Goal: Task Accomplishment & Management: Manage account settings

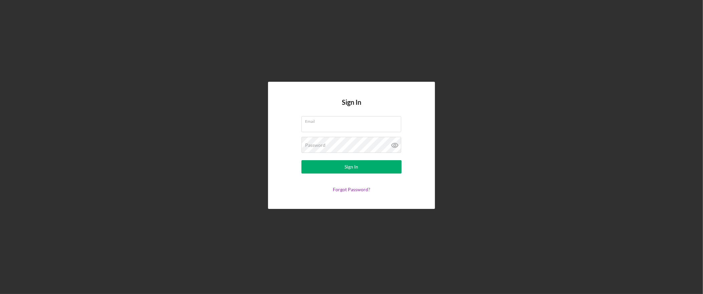
type input "[PERSON_NAME][EMAIL_ADDRESS][DOMAIN_NAME]"
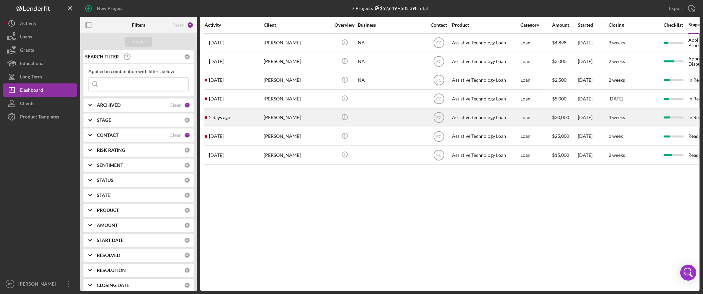
click at [295, 121] on div "[PERSON_NAME]" at bounding box center [297, 118] width 67 height 18
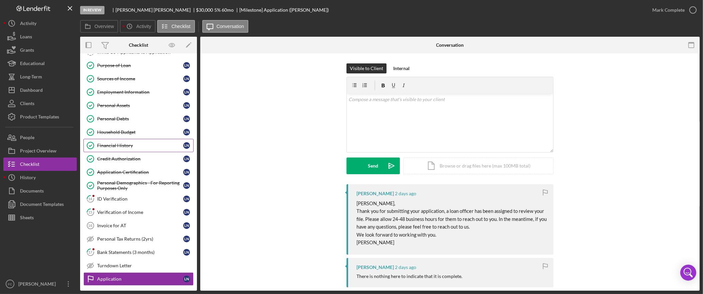
scroll to position [65, 0]
click at [130, 201] on div "ID Verification" at bounding box center [140, 198] width 86 height 5
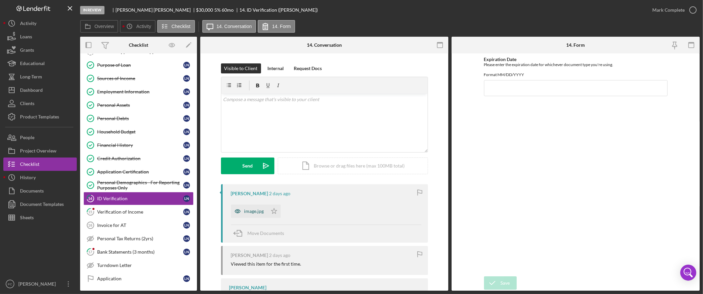
click at [248, 213] on div "image.jpg" at bounding box center [254, 211] width 20 height 5
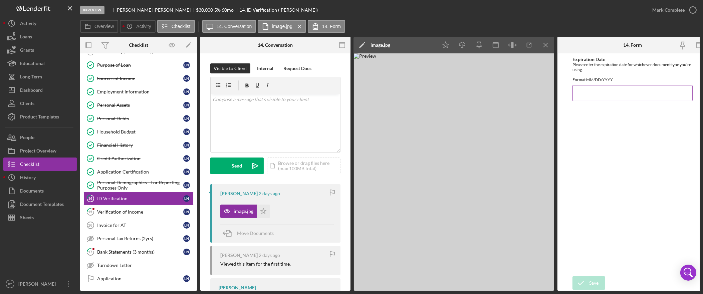
click at [603, 96] on input "Expiration Date" at bounding box center [632, 93] width 120 height 16
click at [613, 99] on input "09/27/2025" at bounding box center [632, 93] width 120 height 16
type input "09/27/2026"
click at [596, 280] on div "Save" at bounding box center [593, 282] width 9 height 13
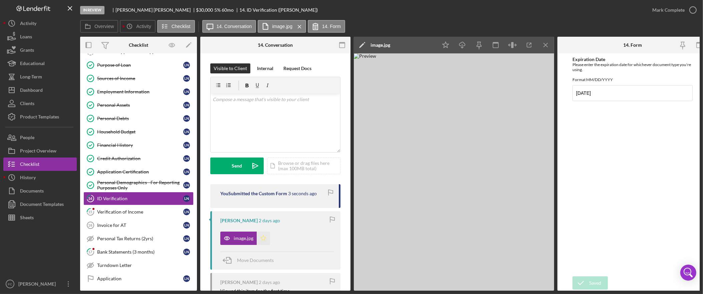
click at [263, 235] on icon "Icon/Star" at bounding box center [263, 238] width 13 height 13
click at [681, 12] on div "Mark Complete" at bounding box center [668, 9] width 32 height 13
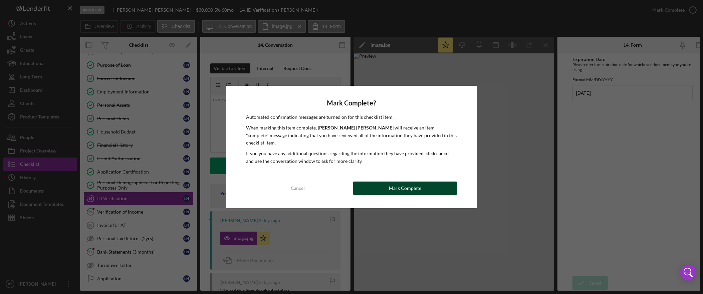
click at [415, 185] on div "Mark Complete" at bounding box center [405, 187] width 32 height 13
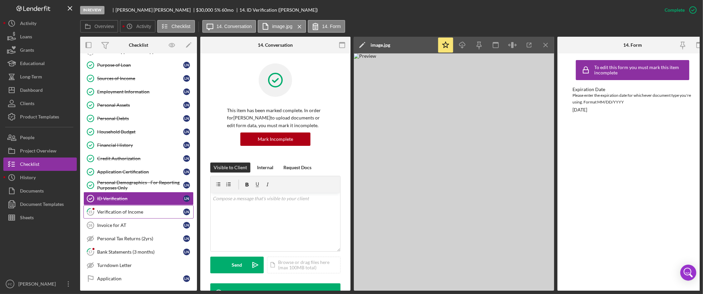
click at [121, 215] on div "Verification of Income" at bounding box center [140, 211] width 86 height 5
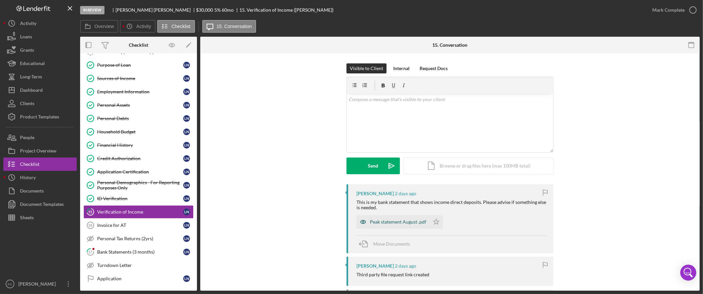
click at [405, 224] on div "Peak statement August .pdf" at bounding box center [398, 221] width 56 height 5
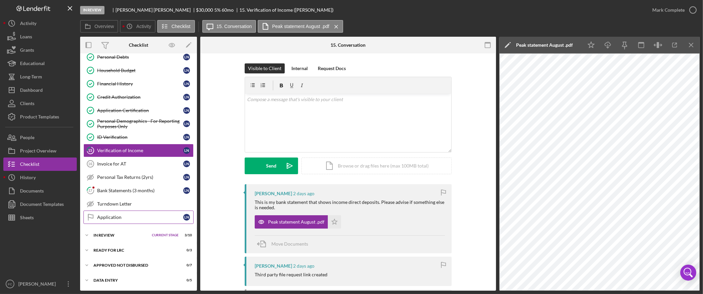
scroll to position [130, 0]
click at [111, 233] on div "Icon/Expander In Review Current Stage 3 / 10 Set Stage" at bounding box center [138, 235] width 117 height 13
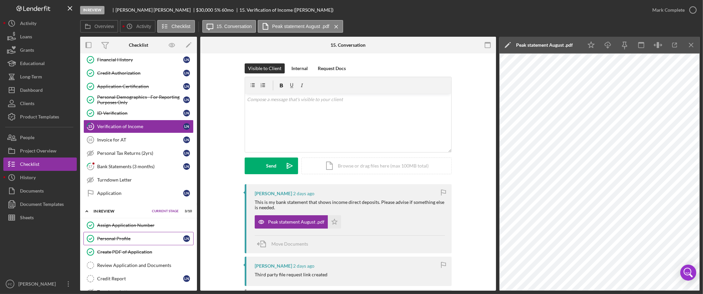
scroll to position [151, 0]
click at [144, 254] on div "Create PDF of Application" at bounding box center [145, 251] width 96 height 5
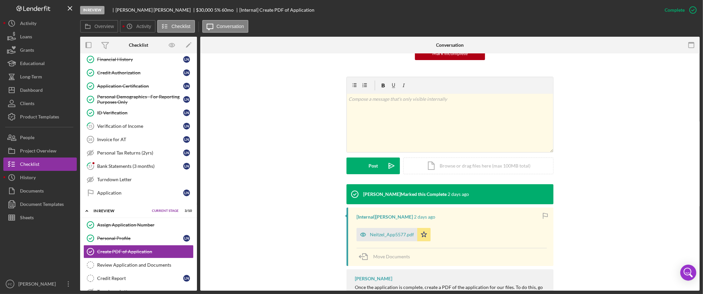
scroll to position [83, 0]
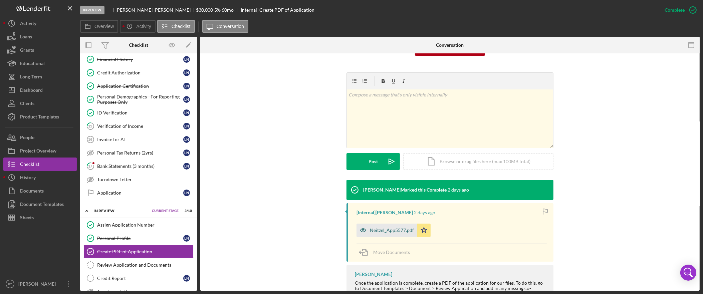
click at [383, 231] on div "Neitzel_App5577.pdf" at bounding box center [392, 230] width 44 height 5
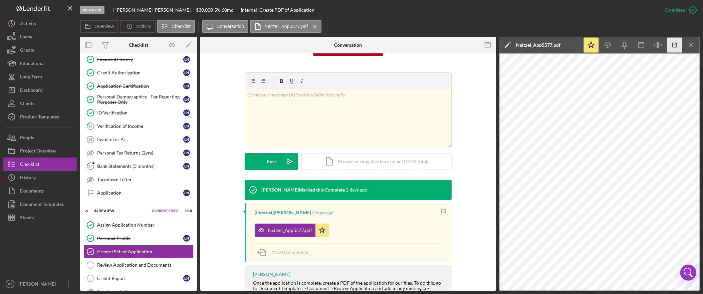
click at [675, 44] on icon "button" at bounding box center [674, 45] width 15 height 15
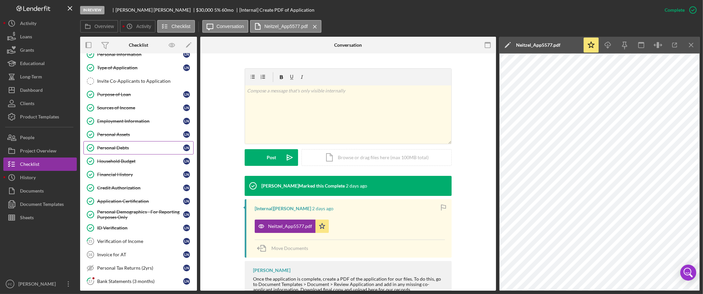
scroll to position [9, 0]
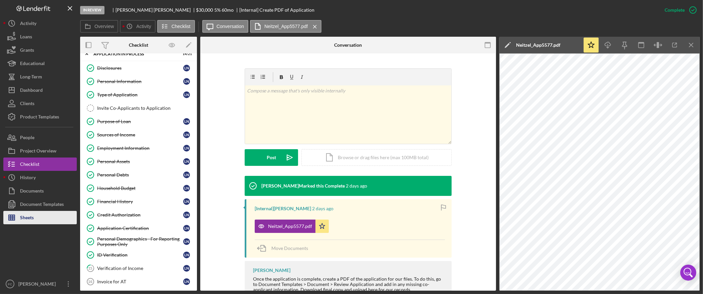
click at [35, 221] on button "Sheets" at bounding box center [39, 217] width 73 height 13
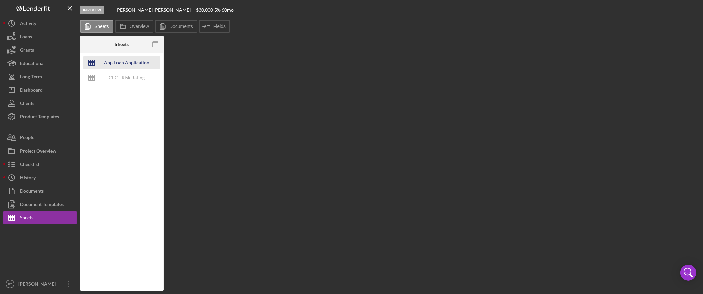
click at [105, 61] on div "App Loan Application Package" at bounding box center [126, 62] width 53 height 13
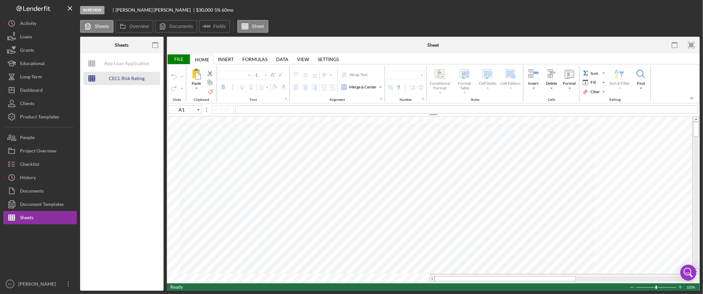
type input "Arial"
type input "10"
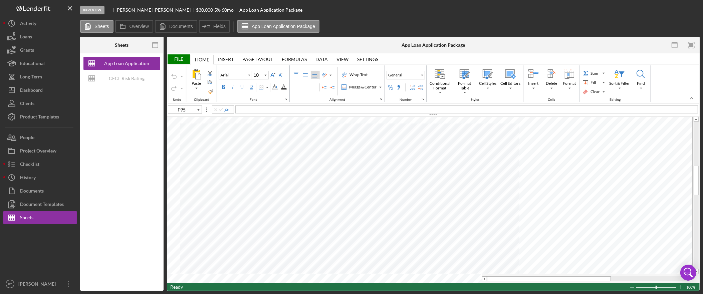
type input "D17"
type input "Calibri"
type input "11"
type input "A1"
type input "Arial"
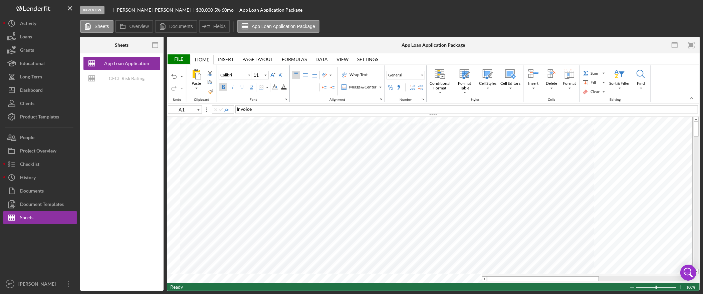
type input "10"
type input "Calibri"
type input "11"
type input "G7"
type input "Arial"
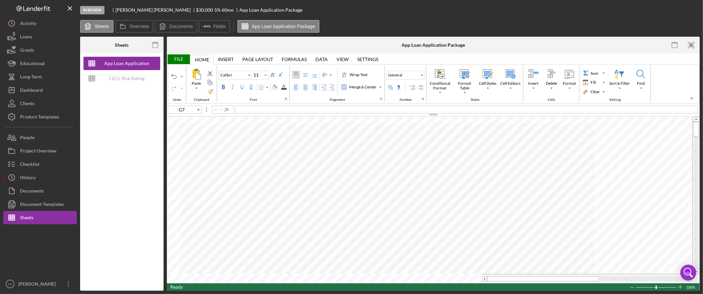
type input "10"
type input "A4"
type input "Calibri"
type input "11"
type input "F6"
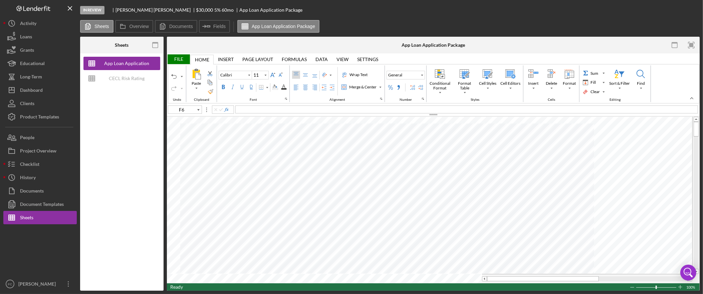
type input "Arial"
type input "10"
type input "F9"
type input "F10"
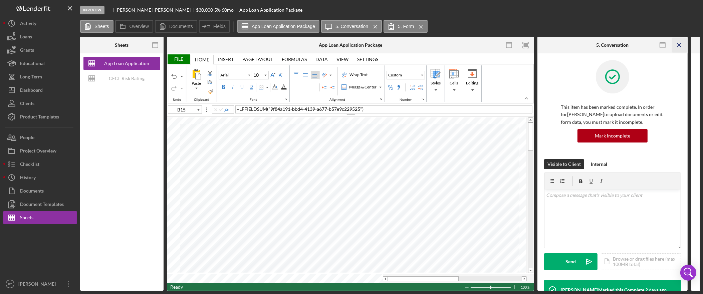
click at [681, 46] on icon "Icon/Menu Close" at bounding box center [679, 45] width 15 height 15
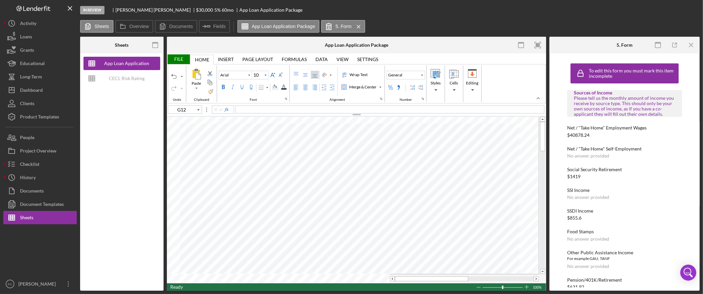
type input "F11"
type input "E81"
click at [418, 192] on div "RMV $153,610; Zillow" at bounding box center [420, 188] width 45 height 11
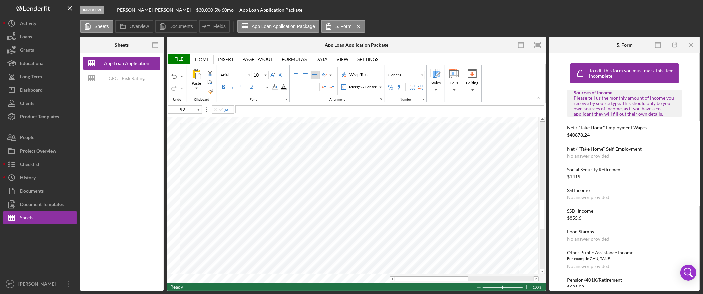
type input "B81"
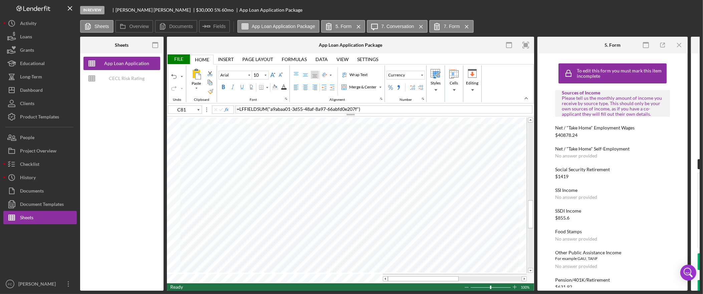
type input "D81"
type input "B33"
click at [177, 58] on div "File" at bounding box center [178, 59] width 23 height 10
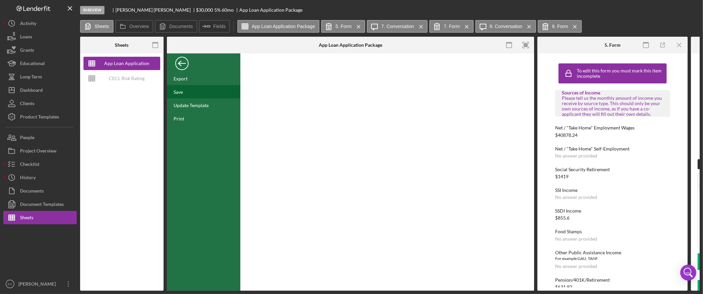
click at [185, 91] on div "Save" at bounding box center [203, 91] width 73 height 13
click at [183, 64] on div "Back" at bounding box center [181, 61] width 13 height 13
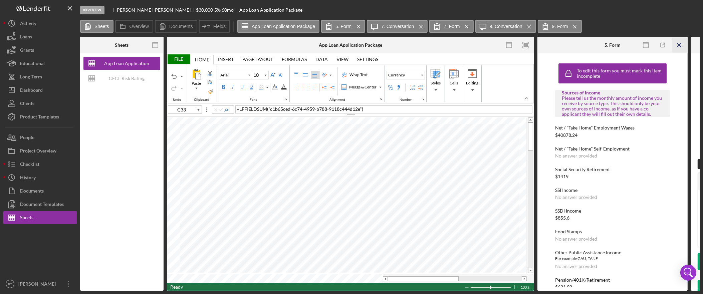
click at [679, 43] on icon "Icon/Menu Close" at bounding box center [679, 45] width 15 height 15
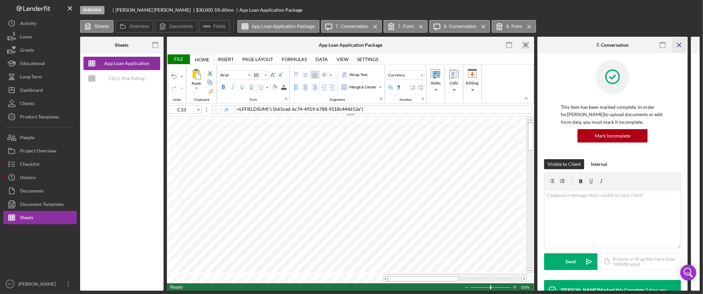
click at [679, 43] on icon "Icon/Menu Close" at bounding box center [679, 45] width 15 height 15
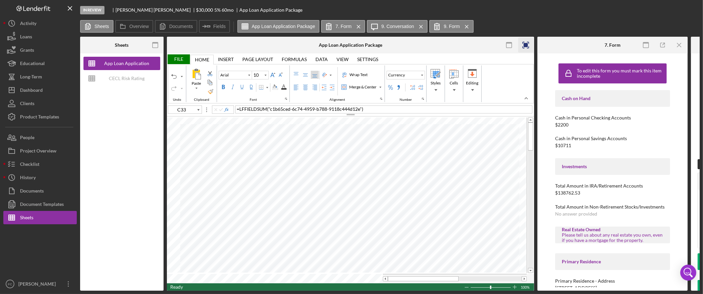
click at [530, 44] on icon "button" at bounding box center [525, 45] width 15 height 15
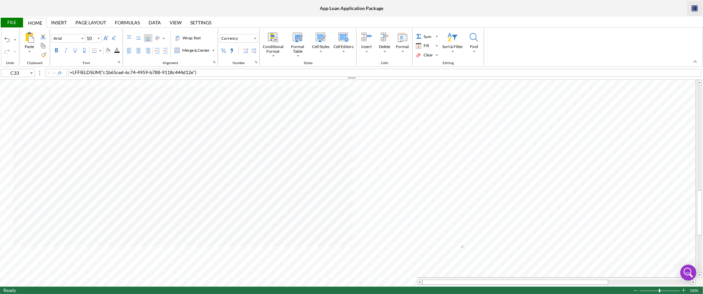
type input "A83"
click at [102, 70] on div "Asset 1" at bounding box center [384, 73] width 633 height 8
click at [93, 73] on div "Asset 2" at bounding box center [384, 73] width 633 height 8
type input "A95"
type input "B95"
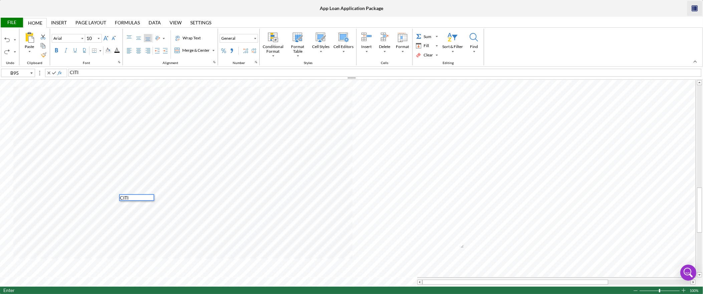
type input "C95"
type input "D95"
type input "E95"
type input "A94"
type input "B94"
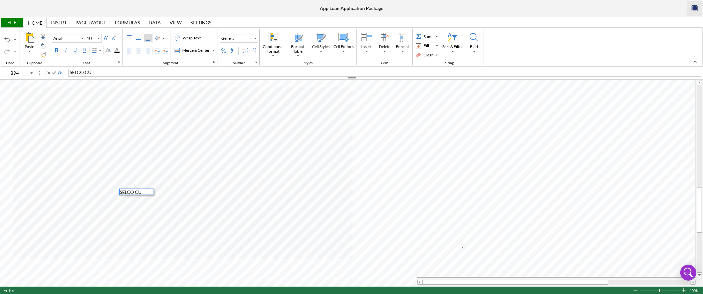
type input "C94"
type input "D94"
type input "E94"
type input "B96"
type input "C96"
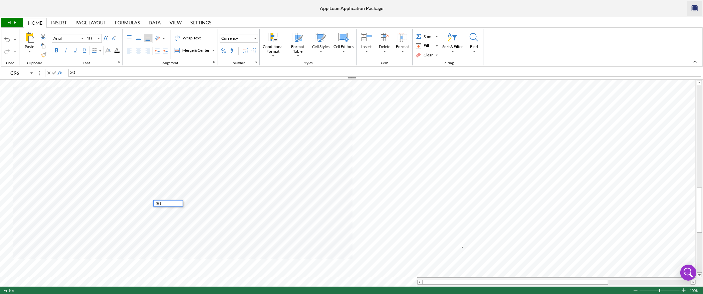
type input "D96"
type input "E96"
type input "B97"
type input "C97"
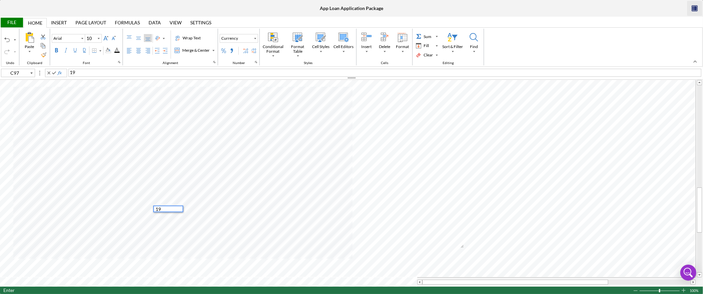
type input "D97"
type input "E97"
type input "F97"
type input "B36"
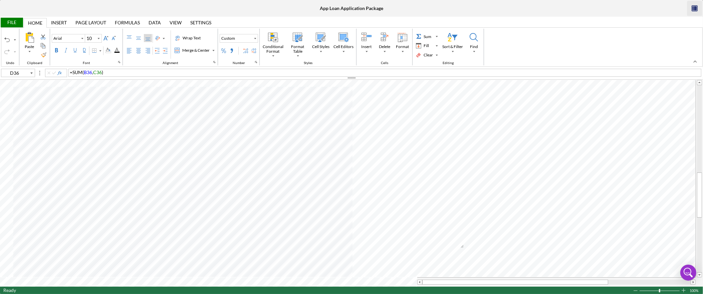
type input "A69"
type input "B69"
type input "B68"
click at [11, 19] on div "File" at bounding box center [11, 23] width 23 height 10
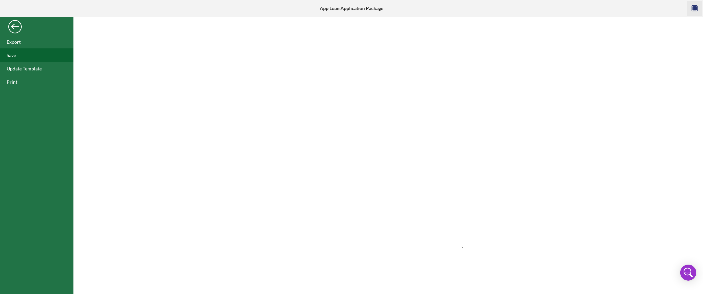
click at [25, 55] on div "Save" at bounding box center [36, 54] width 73 height 13
click at [16, 24] on div "Back" at bounding box center [14, 24] width 13 height 13
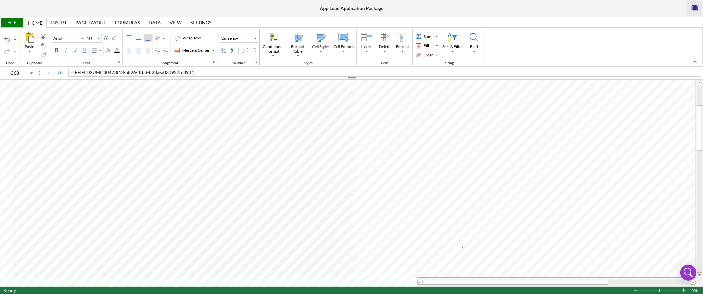
type input "E42"
click at [140, 73] on div "omitted from Social Security?" at bounding box center [384, 73] width 633 height 8
type input "C72"
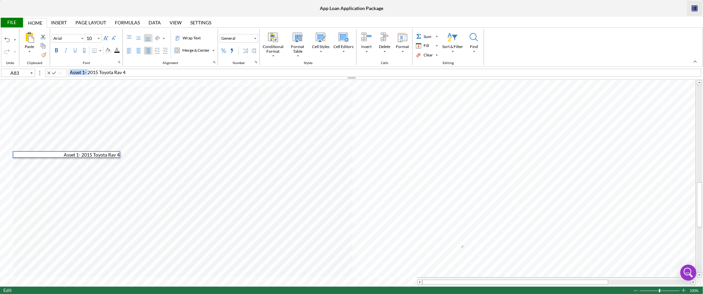
drag, startPoint x: 87, startPoint y: 72, endPoint x: 67, endPoint y: 74, distance: 19.8
click at [67, 74] on div "A83 Asset 1- 2015 Toyota Rav 4" at bounding box center [351, 72] width 703 height 7
drag, startPoint x: 87, startPoint y: 72, endPoint x: 63, endPoint y: 72, distance: 23.7
click at [63, 72] on div "A84 Asset 2- 2007 Chevy Silverado Duramax 3500" at bounding box center [351, 72] width 703 height 7
type input "A97"
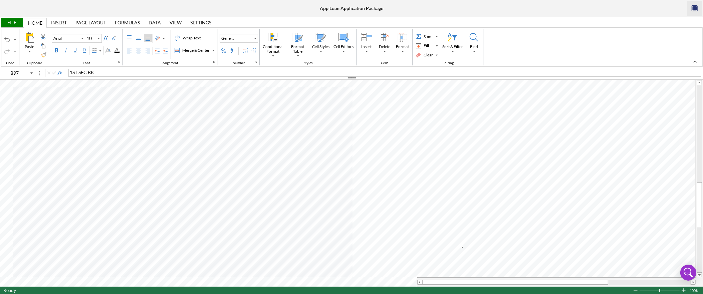
type input "A95"
type input "A96"
type input "F97"
type input "B12"
type input "F12"
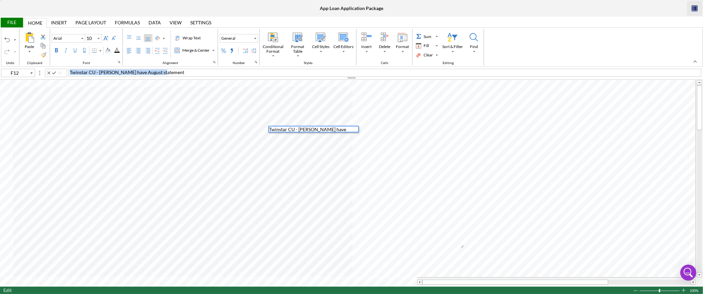
drag, startPoint x: 169, startPoint y: 71, endPoint x: 46, endPoint y: 70, distance: 123.1
click at [46, 70] on div "F12 Twinstar CU - Shaela have August statement" at bounding box center [351, 72] width 703 height 7
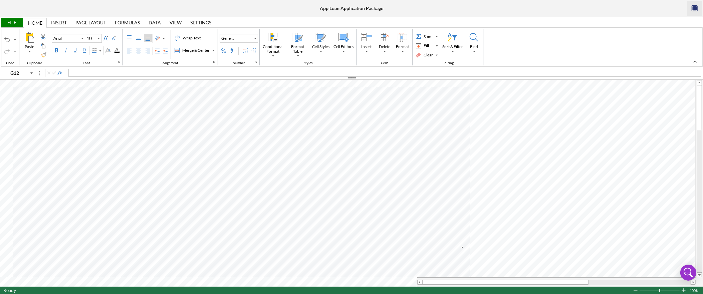
type input "F8"
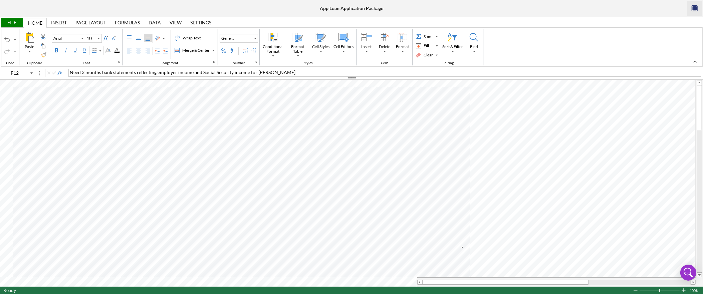
click at [290, 72] on div "Need 3 months bank statements reflecting employer income and Social Security in…" at bounding box center [384, 73] width 633 height 8
click at [148, 70] on div "age of AT user/daughter?" at bounding box center [384, 73] width 633 height 8
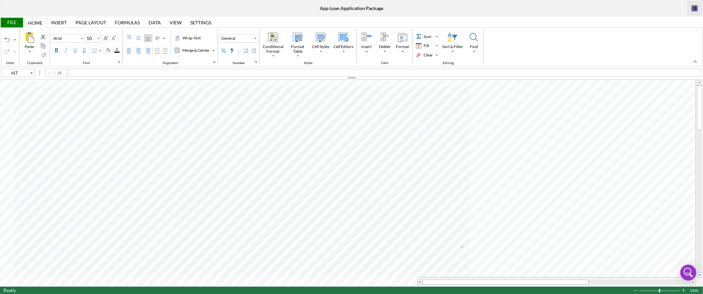
type input "B11"
type input "B10"
type input "C10"
type input "D10"
type input "E10"
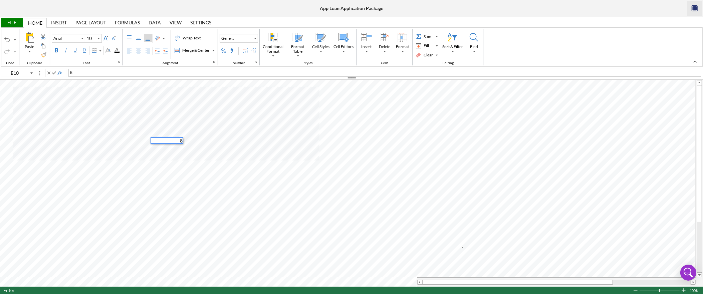
type input "F10"
type input "G10"
type input "H10"
click at [107, 50] on div "Background Color" at bounding box center [107, 50] width 5 height 5
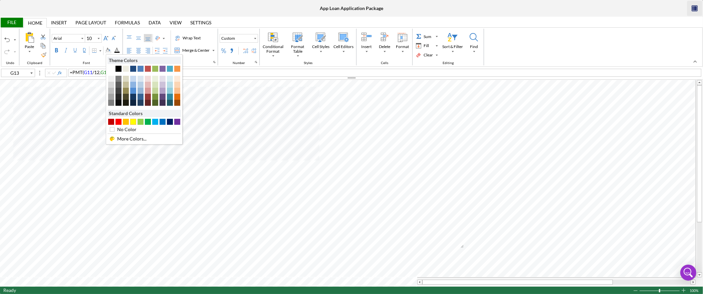
click at [134, 123] on div "#FFFF00" at bounding box center [133, 122] width 6 height 6
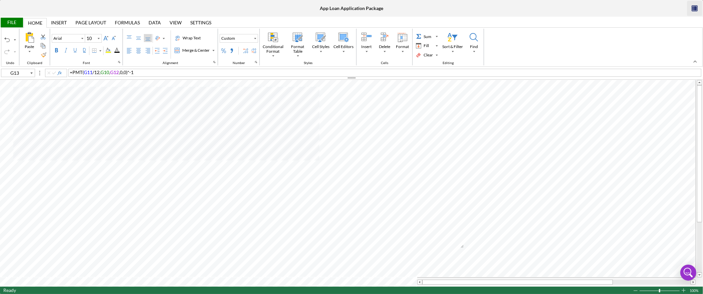
type input "J13"
click at [99, 73] on span "preferred mon payment $350" at bounding box center [100, 72] width 61 height 6
click at [18, 21] on div "File" at bounding box center [11, 23] width 23 height 10
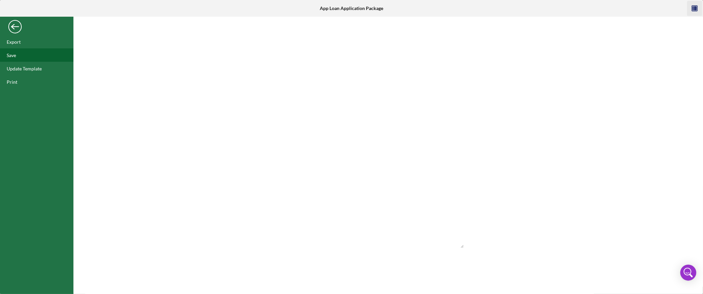
click at [21, 51] on div "Save" at bounding box center [36, 54] width 73 height 13
click at [16, 27] on div "Back" at bounding box center [14, 24] width 13 height 13
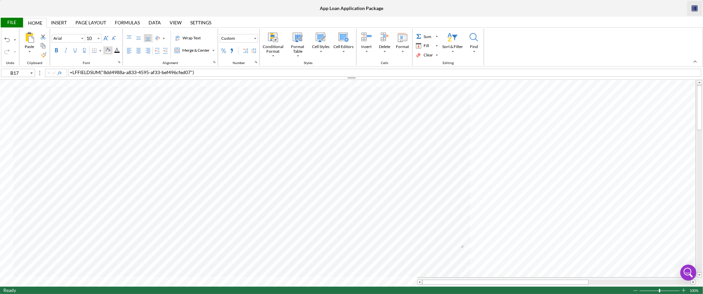
click at [108, 51] on div "Background Color" at bounding box center [107, 50] width 5 height 5
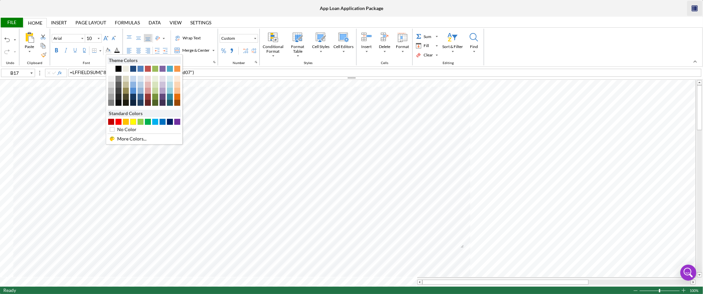
click at [136, 122] on div "#FFFF00" at bounding box center [133, 122] width 6 height 6
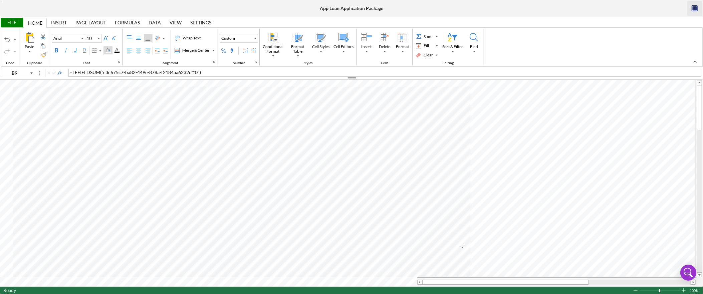
drag, startPoint x: 108, startPoint y: 48, endPoint x: 110, endPoint y: 51, distance: 3.6
click at [109, 48] on div "Background Color" at bounding box center [107, 50] width 5 height 5
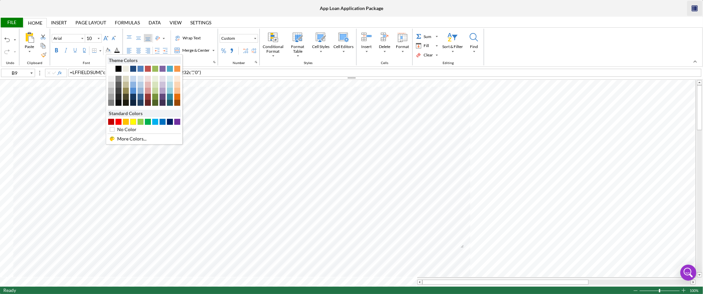
click at [134, 122] on div "#FFFF00" at bounding box center [133, 122] width 6 height 6
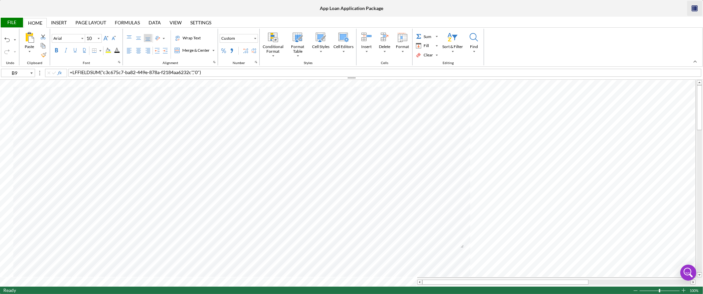
type input "H21"
click at [16, 22] on div "File" at bounding box center [11, 23] width 23 height 10
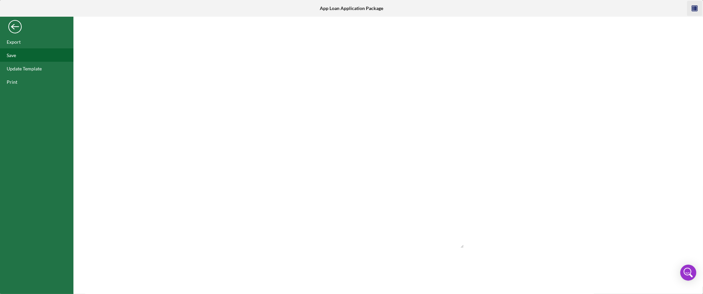
click at [20, 53] on div "Save" at bounding box center [36, 54] width 73 height 13
click at [14, 28] on div "Back" at bounding box center [14, 24] width 13 height 13
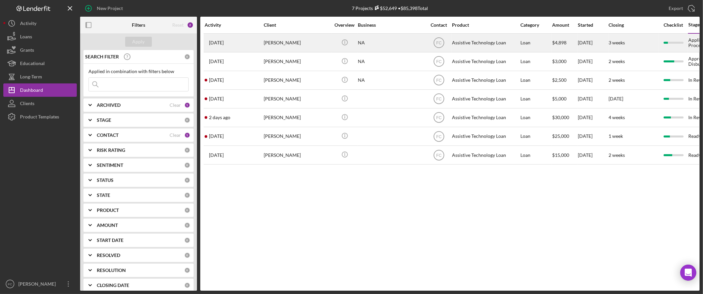
click at [278, 42] on div "Gregory Tainatongo" at bounding box center [297, 43] width 67 height 18
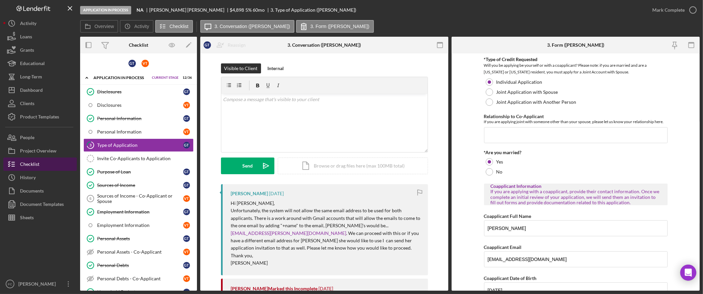
click at [45, 161] on button "Checklist" at bounding box center [39, 163] width 73 height 13
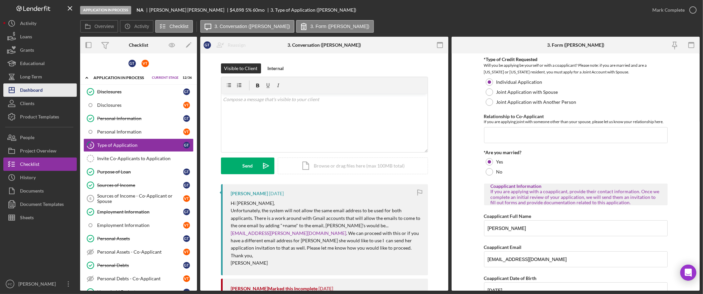
click at [47, 89] on button "Icon/Dashboard Dashboard" at bounding box center [39, 89] width 73 height 13
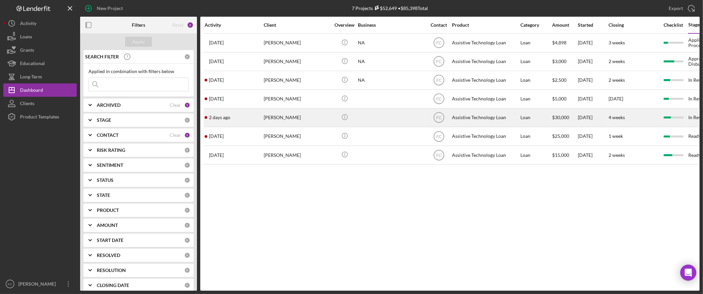
click at [286, 115] on div "[PERSON_NAME]" at bounding box center [297, 118] width 67 height 18
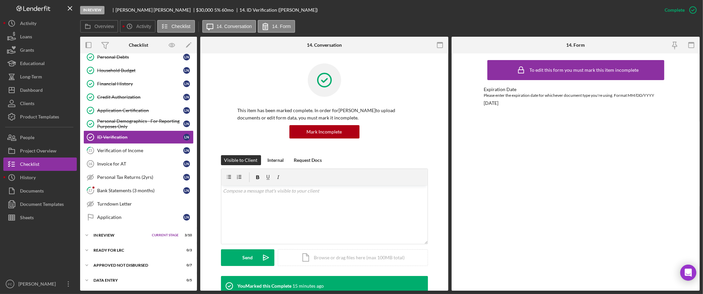
scroll to position [130, 0]
click at [126, 237] on div "Icon/Expander In Review Current Stage 3 / 10 Set Stage" at bounding box center [138, 235] width 117 height 13
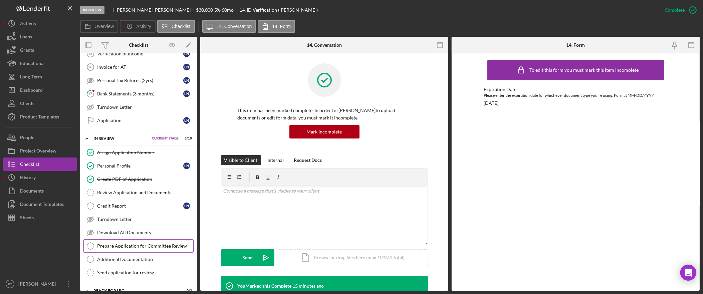
scroll to position [226, 0]
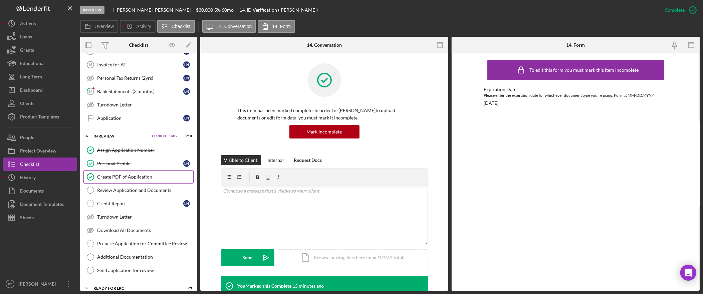
click at [143, 179] on div "Create PDF of Application" at bounding box center [145, 176] width 96 height 5
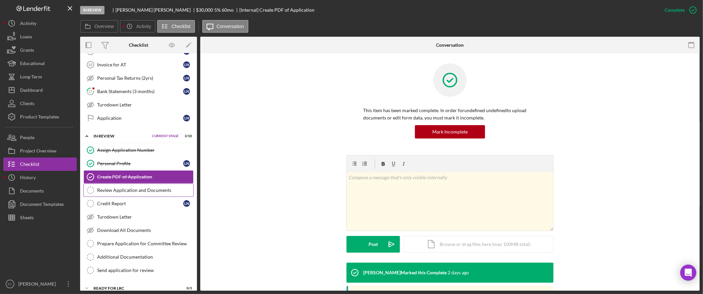
click at [155, 193] on div "Review Application and Documents" at bounding box center [145, 189] width 96 height 5
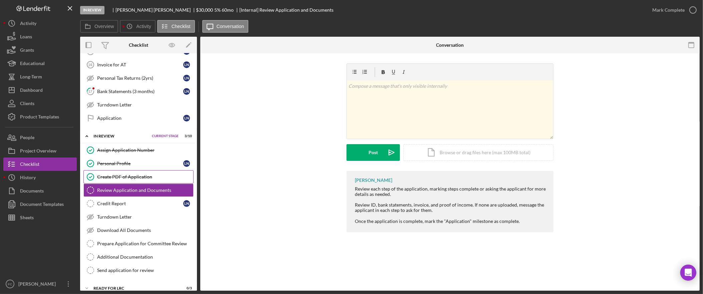
click at [146, 178] on div "Create PDF of Application" at bounding box center [145, 176] width 96 height 5
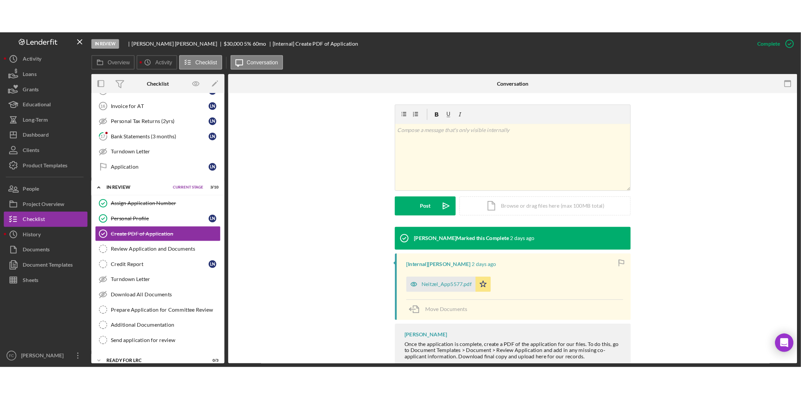
scroll to position [94, 0]
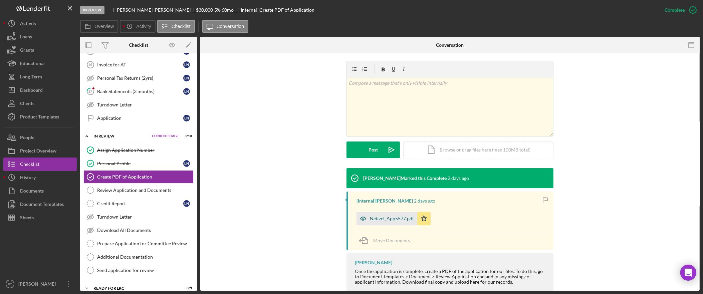
click at [391, 214] on div "Neitzel_App5577.pdf" at bounding box center [386, 218] width 61 height 13
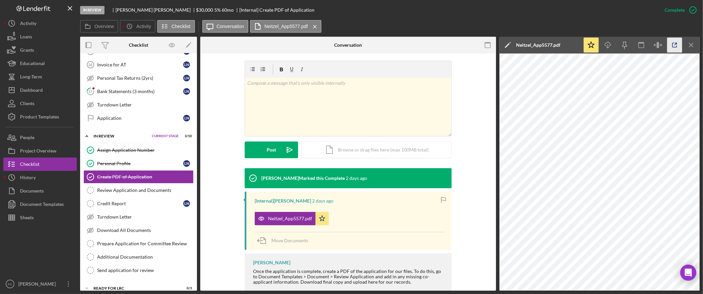
click at [677, 45] on icon "button" at bounding box center [674, 45] width 15 height 15
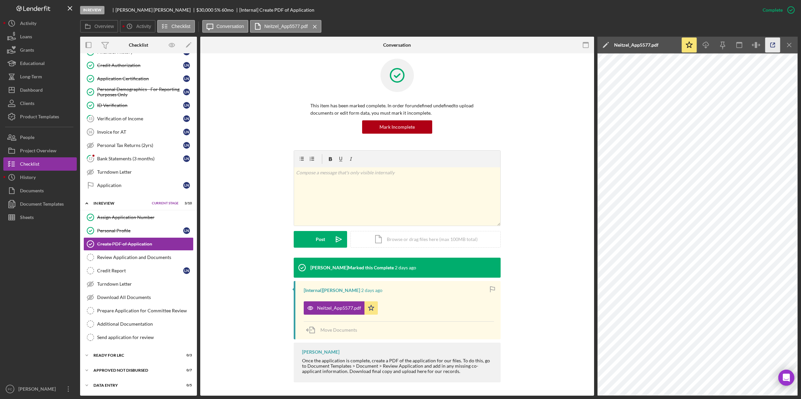
scroll to position [5, 0]
click at [130, 270] on div "Credit Report" at bounding box center [140, 270] width 86 height 5
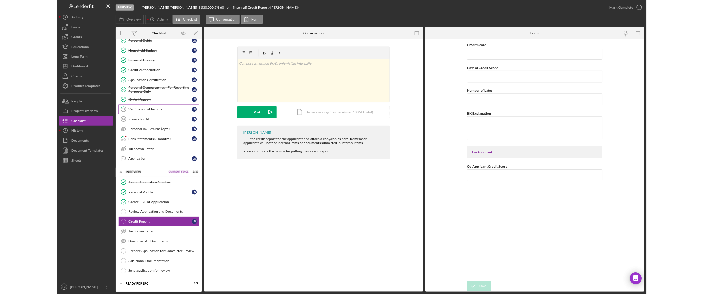
scroll to position [126, 0]
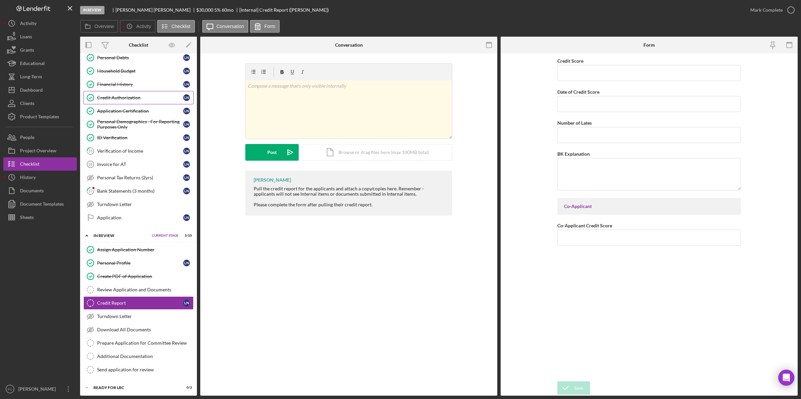
click at [128, 99] on div "Credit Authorization" at bounding box center [140, 97] width 86 height 5
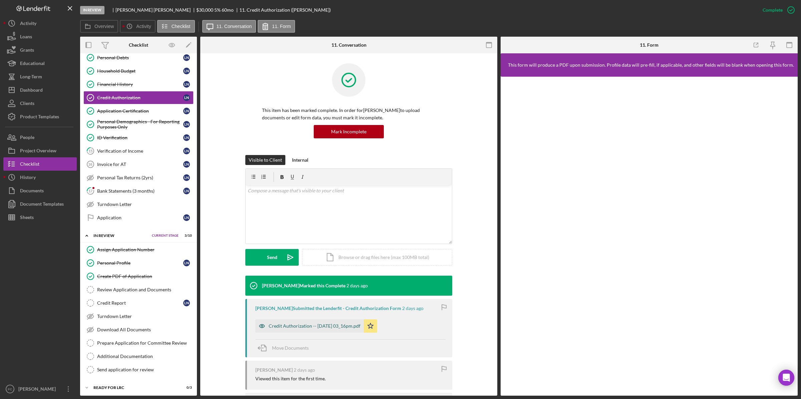
click at [323, 294] on div "Credit Authorization -- 2025-10-07 03_16pm.pdf" at bounding box center [315, 326] width 92 height 5
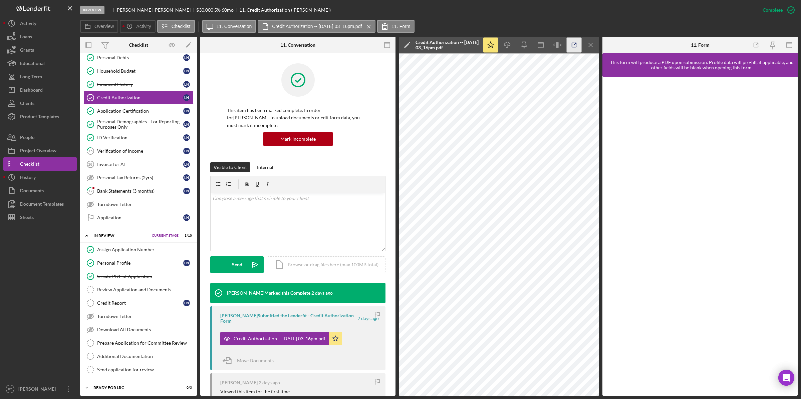
click at [576, 45] on icon "button" at bounding box center [573, 45] width 15 height 15
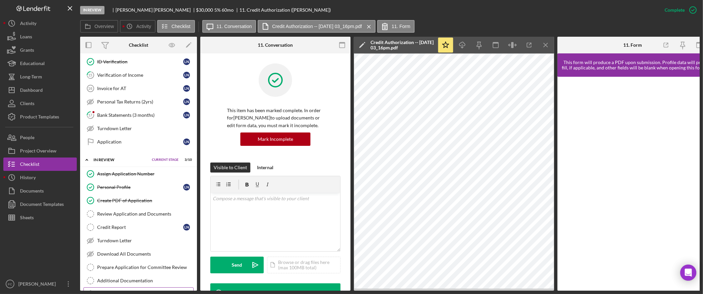
scroll to position [239, 0]
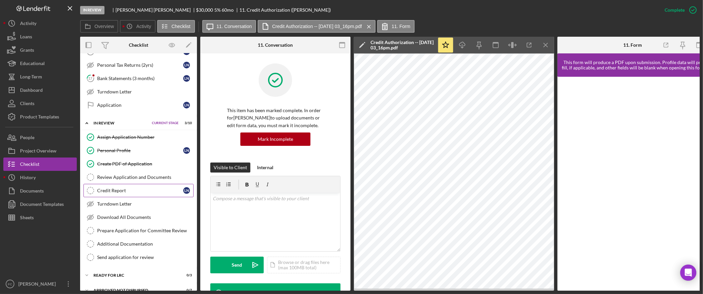
click at [134, 197] on link "Credit Report Credit Report L N" at bounding box center [138, 190] width 110 height 13
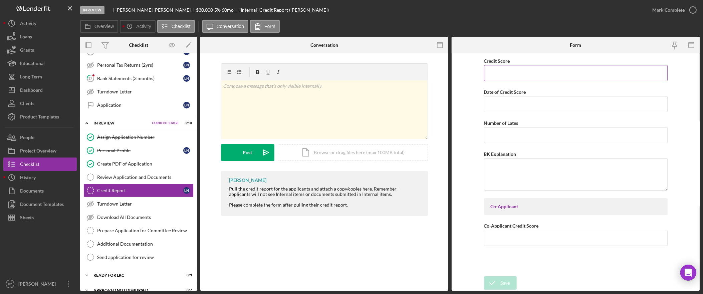
click at [560, 70] on input "Credit Score" at bounding box center [575, 73] width 183 height 16
type input "773"
click at [528, 107] on input "Date of Credit Score" at bounding box center [575, 104] width 183 height 16
type input "10/09/2025"
click at [511, 280] on button "Save" at bounding box center [500, 282] width 33 height 13
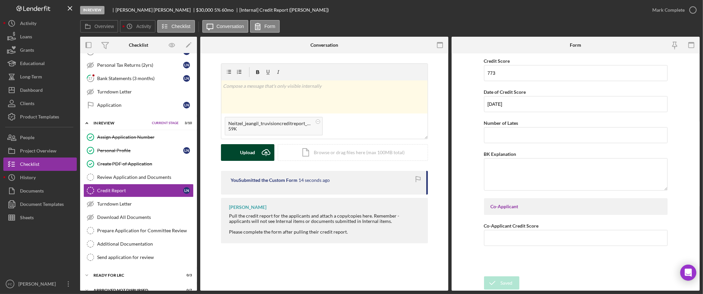
click at [246, 151] on div "Upload" at bounding box center [247, 152] width 15 height 17
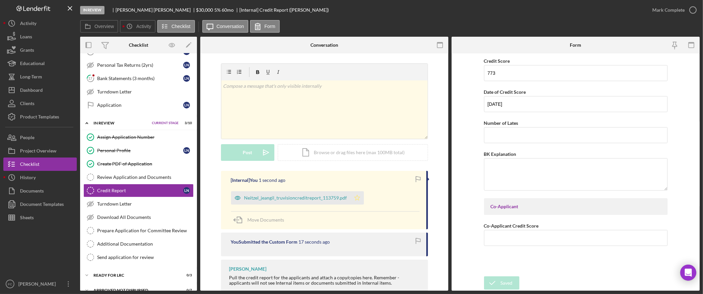
click at [355, 200] on icon "Icon/Star" at bounding box center [356, 197] width 13 height 13
click at [673, 11] on div "Mark Complete" at bounding box center [668, 9] width 32 height 13
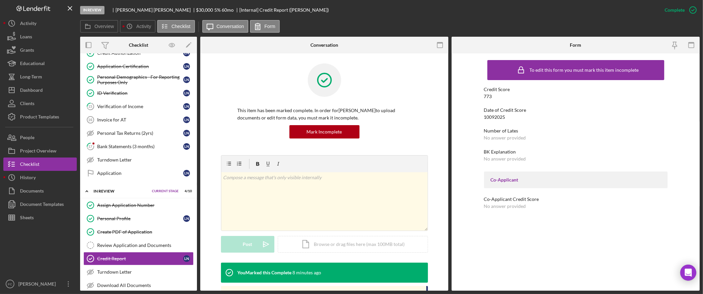
scroll to position [162, 0]
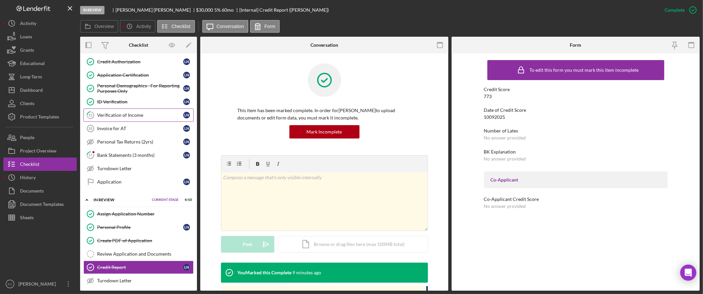
click at [137, 118] on div "Verification of Income" at bounding box center [140, 114] width 86 height 5
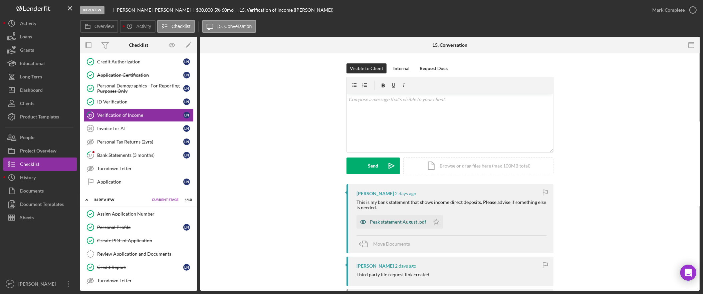
click at [399, 222] on div "Peak statement August .pdf" at bounding box center [398, 221] width 56 height 5
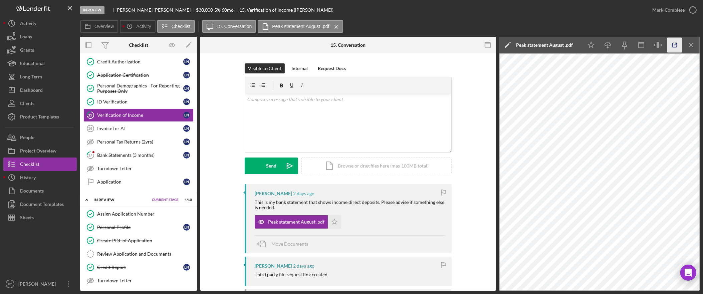
click at [672, 45] on icon "button" at bounding box center [674, 45] width 15 height 15
click at [125, 158] on div "Bank Statements (3 months)" at bounding box center [140, 154] width 86 height 5
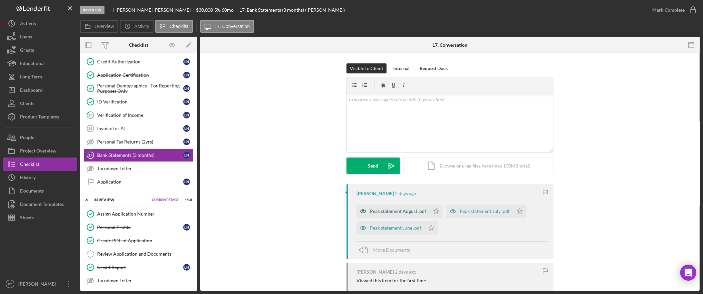
click at [410, 210] on div "Peak statement August .pdf" at bounding box center [398, 211] width 56 height 5
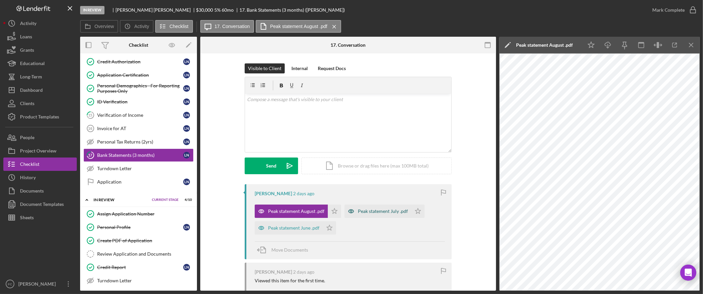
click at [379, 209] on div "Peak statement July .pdf" at bounding box center [383, 211] width 50 height 5
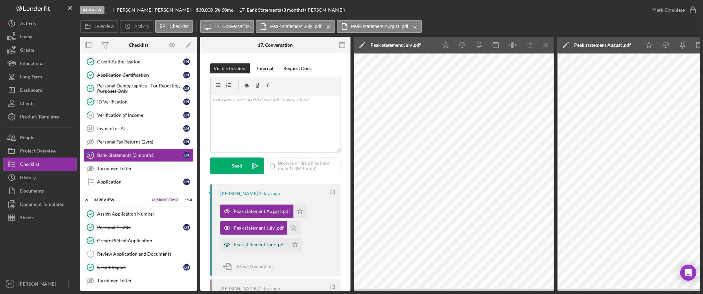
click at [247, 246] on div "Peak statement June .pdf" at bounding box center [259, 244] width 51 height 5
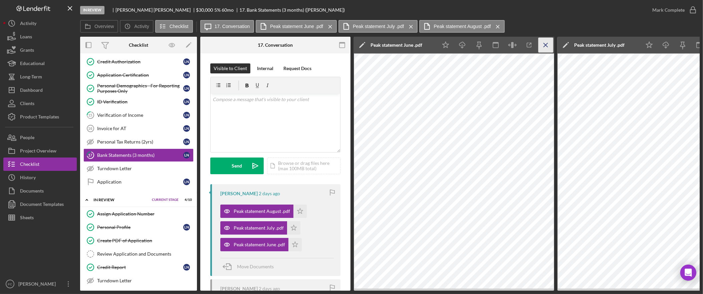
click at [545, 47] on icon "Icon/Menu Close" at bounding box center [545, 45] width 15 height 15
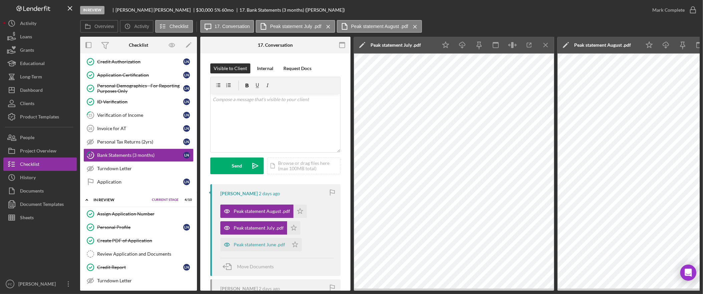
click at [546, 47] on icon "Icon/Menu Close" at bounding box center [545, 45] width 15 height 15
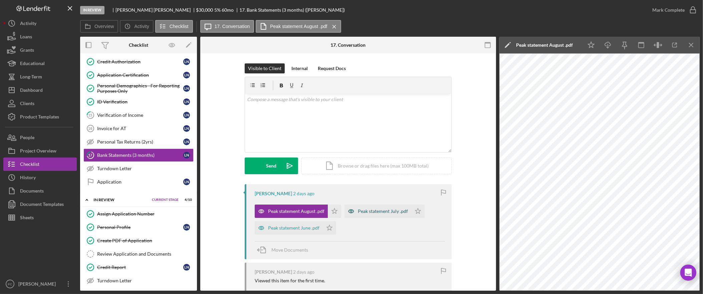
click at [382, 205] on div "Peak statement July .pdf" at bounding box center [377, 211] width 67 height 13
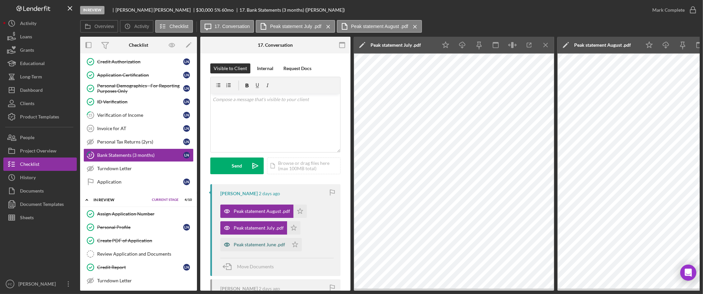
click at [252, 243] on div "Peak statement June .pdf" at bounding box center [259, 244] width 51 height 5
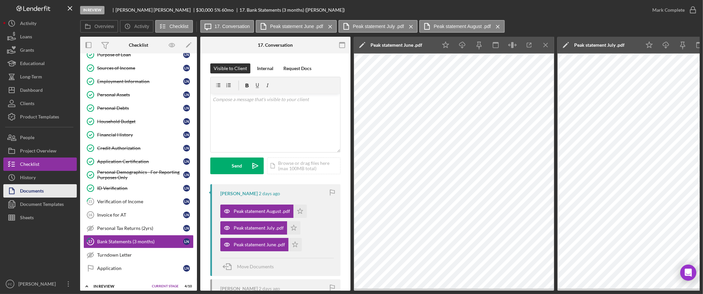
scroll to position [80, 0]
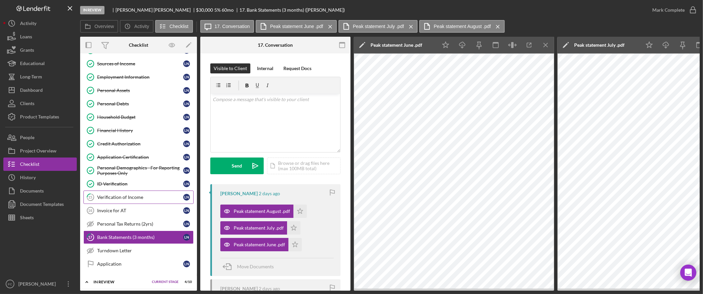
click at [149, 199] on div "Verification of Income" at bounding box center [140, 197] width 86 height 5
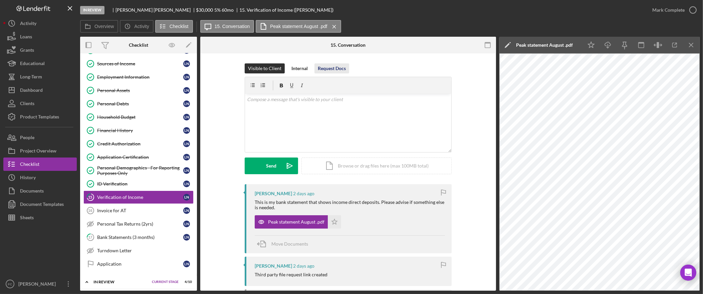
click at [324, 66] on div "Request Docs" at bounding box center [332, 68] width 28 height 10
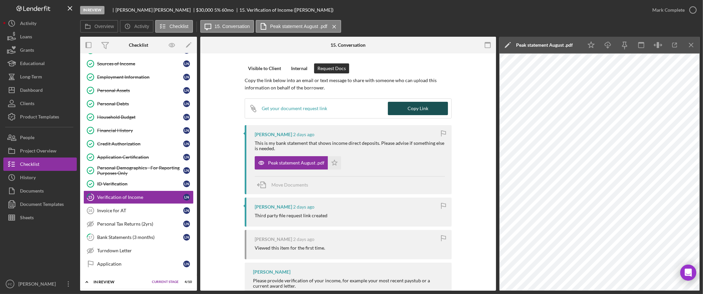
click at [413, 105] on div "Copy Link" at bounding box center [417, 108] width 21 height 13
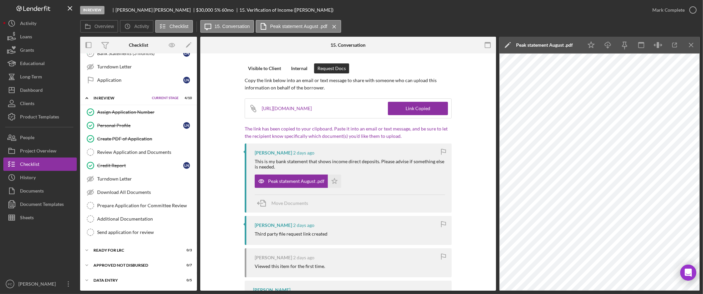
scroll to position [269, 0]
click at [144, 153] on div "Review Application and Documents" at bounding box center [145, 151] width 96 height 5
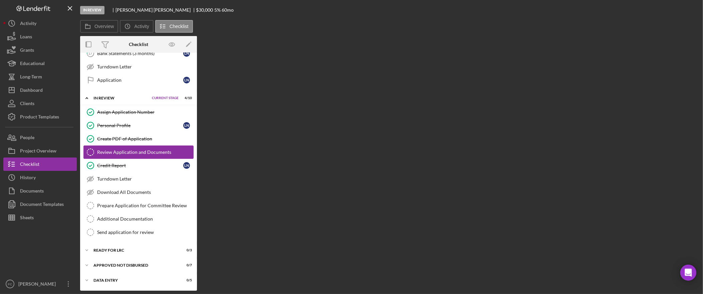
scroll to position [269, 0]
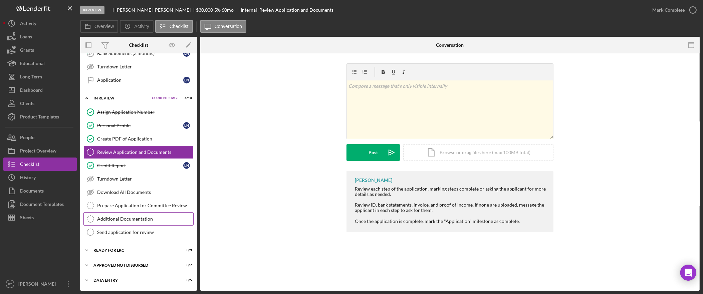
click at [139, 217] on div "Additional Documentation" at bounding box center [145, 218] width 96 height 5
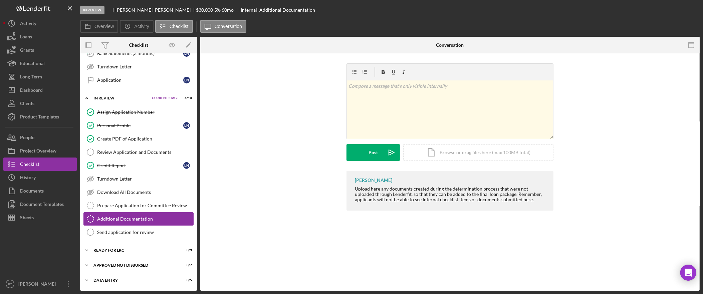
scroll to position [269, 0]
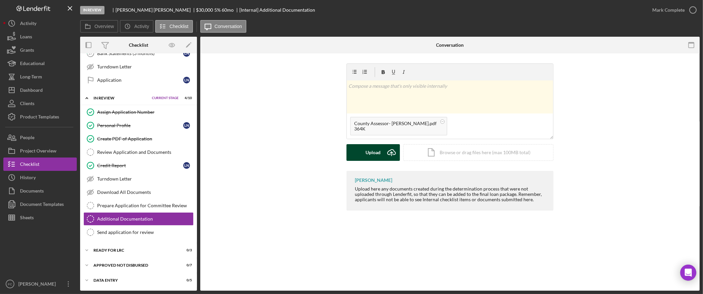
click at [392, 152] on icon "Icon/Upload" at bounding box center [391, 152] width 17 height 17
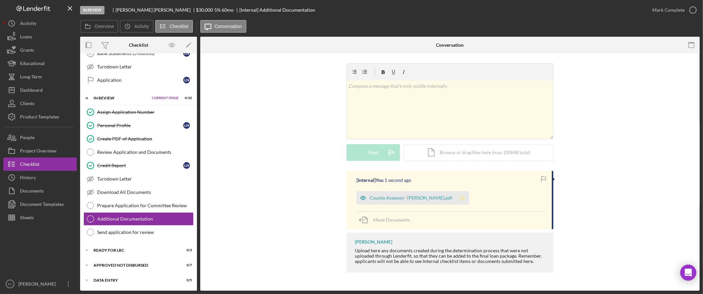
click at [455, 199] on icon "Icon/Star" at bounding box center [461, 197] width 13 height 13
click at [34, 89] on div "Dashboard" at bounding box center [31, 90] width 23 height 15
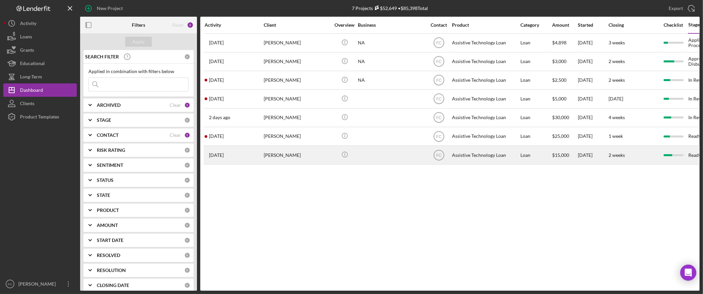
click at [296, 156] on div "Cynthia Smith" at bounding box center [297, 155] width 67 height 18
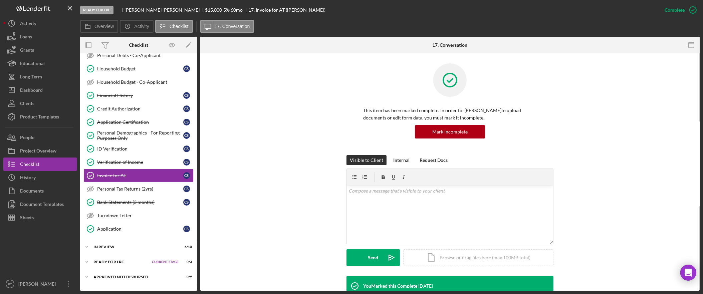
scroll to position [175, 0]
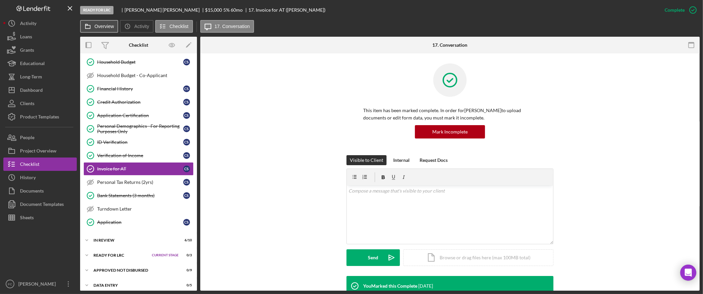
click at [102, 25] on label "Overview" at bounding box center [103, 26] width 19 height 5
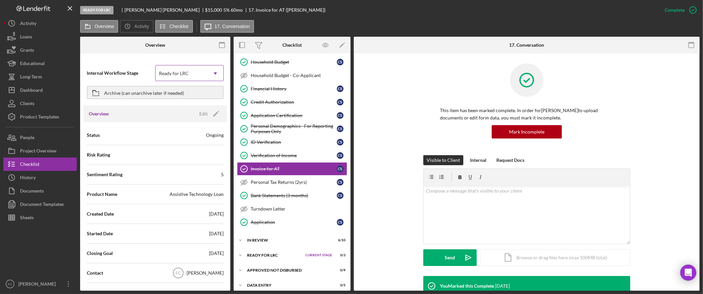
click at [197, 74] on div "Ready for LRC" at bounding box center [181, 73] width 52 height 15
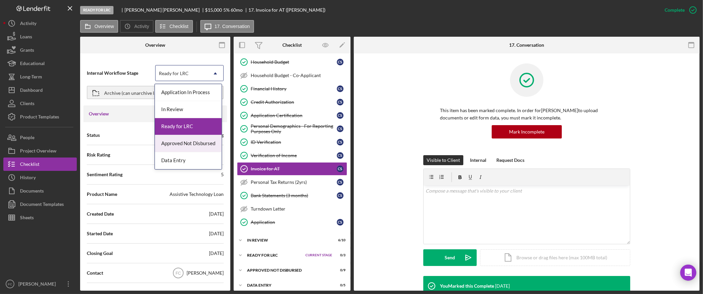
click at [194, 145] on div "Approved Not Disbursed" at bounding box center [188, 143] width 67 height 17
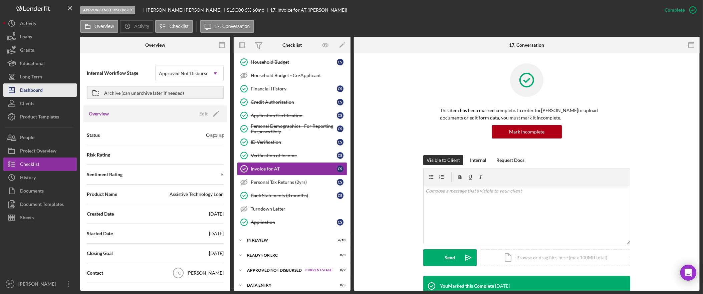
click at [53, 91] on button "Icon/Dashboard Dashboard" at bounding box center [39, 89] width 73 height 13
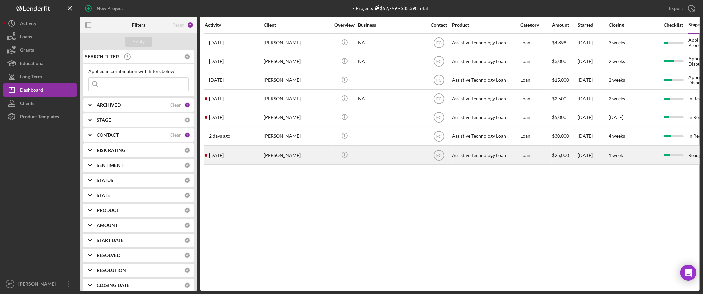
click at [293, 156] on div "Darrell Miklethun" at bounding box center [297, 155] width 67 height 18
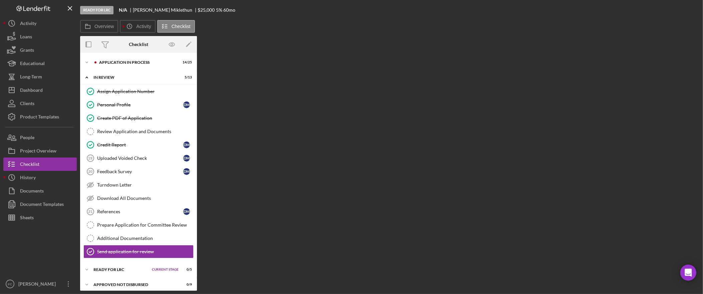
scroll to position [21, 0]
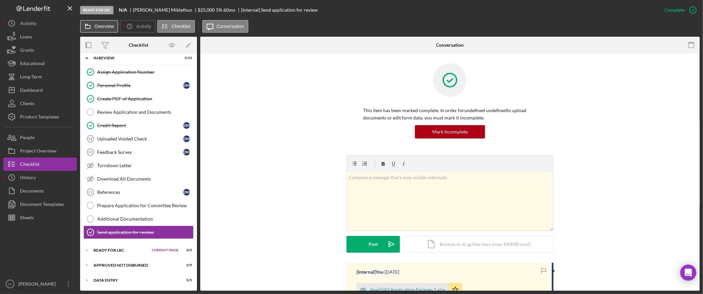
click at [107, 24] on label "Overview" at bounding box center [103, 26] width 19 height 5
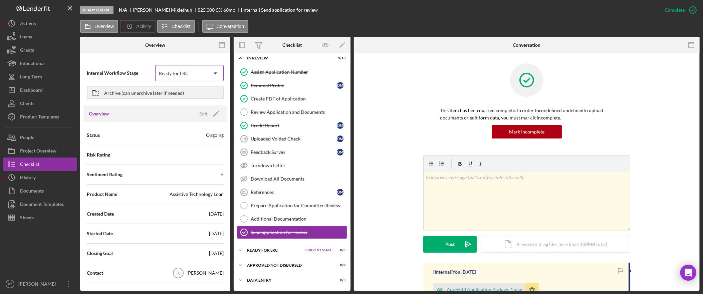
click at [195, 76] on div "Ready for LRC" at bounding box center [181, 73] width 52 height 15
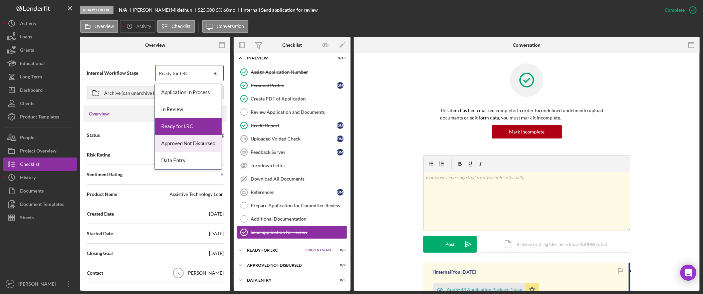
click at [197, 144] on div "Approved Not Disbursed" at bounding box center [188, 143] width 67 height 17
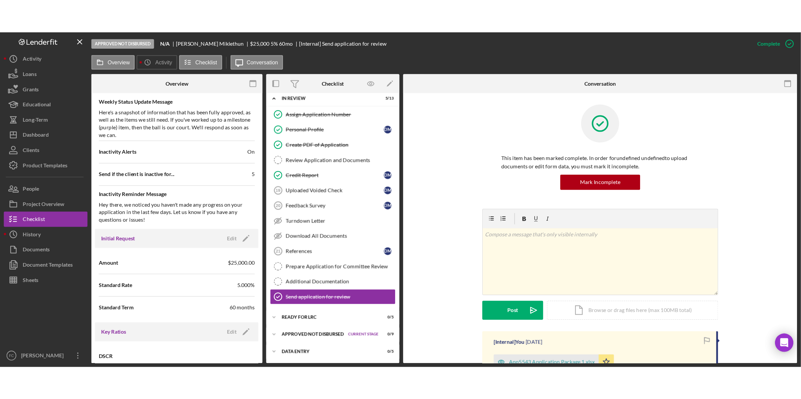
scroll to position [244, 0]
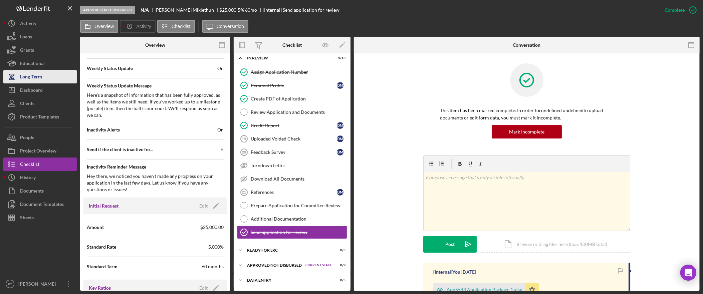
click at [49, 80] on button "Long-Term" at bounding box center [39, 76] width 73 height 13
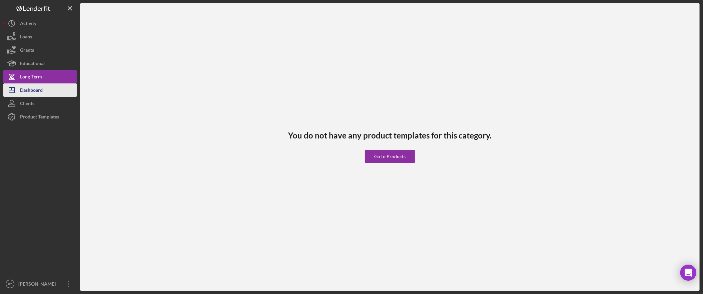
click at [43, 86] on button "Icon/Dashboard Dashboard" at bounding box center [39, 89] width 73 height 13
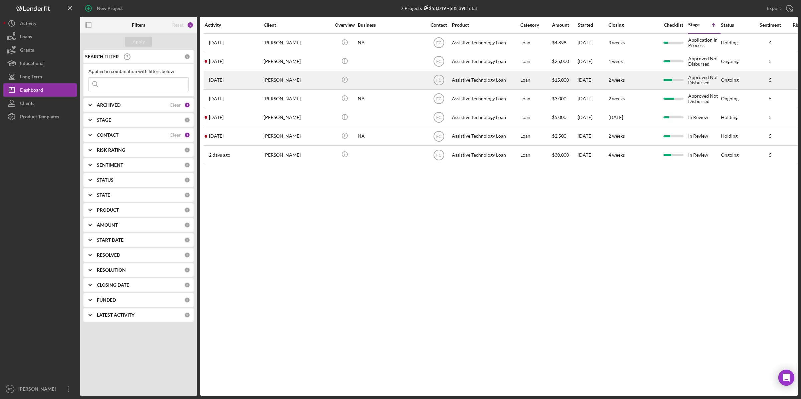
click at [285, 78] on div "Cynthia Smith" at bounding box center [297, 80] width 67 height 18
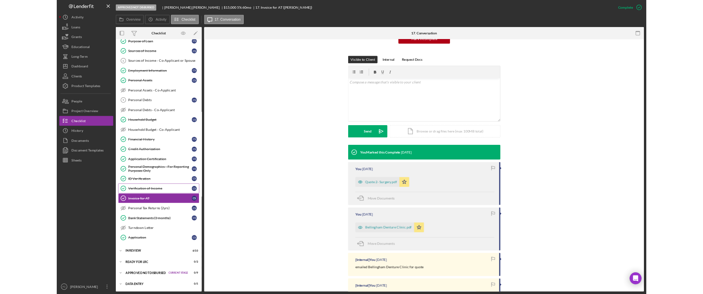
scroll to position [79, 0]
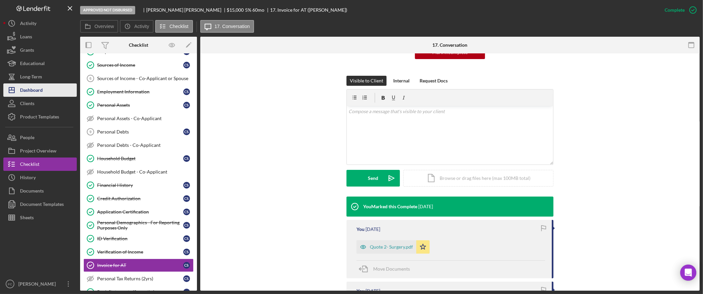
click at [34, 91] on div "Dashboard" at bounding box center [31, 90] width 23 height 15
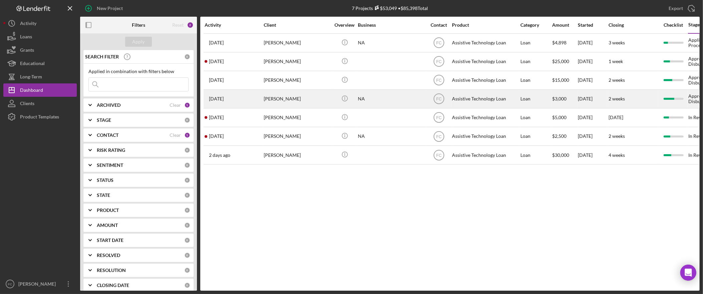
click at [275, 100] on div "Augustin Rojas" at bounding box center [297, 99] width 67 height 18
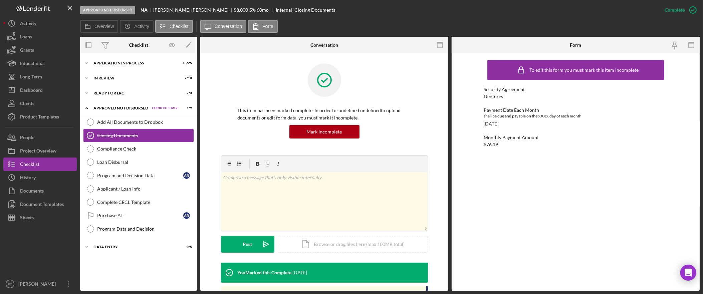
click at [132, 134] on div "Closing Documents" at bounding box center [145, 135] width 96 height 5
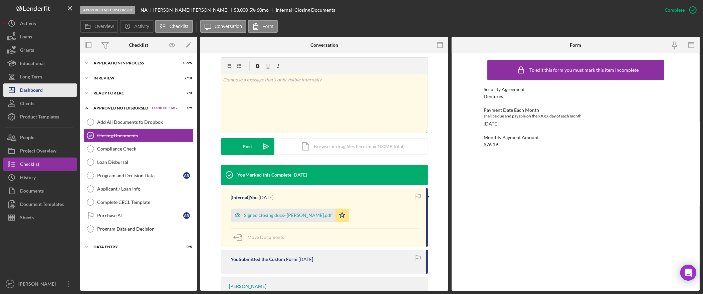
click at [45, 94] on button "Icon/Dashboard Dashboard" at bounding box center [39, 89] width 73 height 13
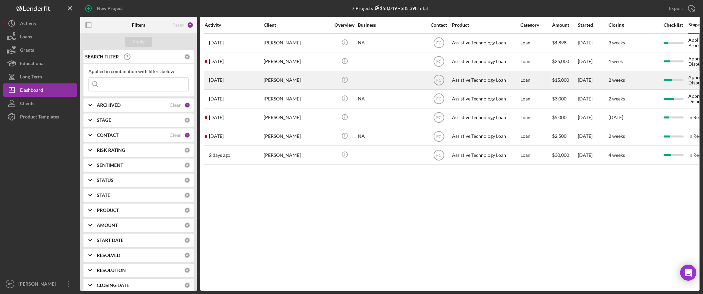
click at [289, 79] on div "Cynthia Smith" at bounding box center [297, 80] width 67 height 18
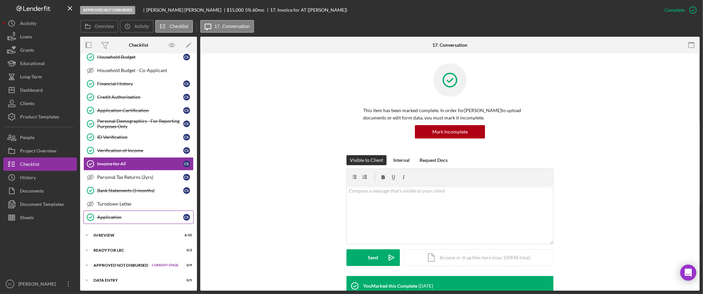
scroll to position [184, 0]
click at [34, 87] on div "Dashboard" at bounding box center [31, 90] width 23 height 15
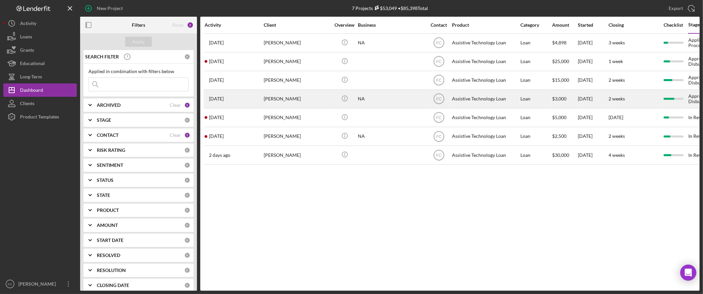
click at [293, 100] on div "Augustin Rojas" at bounding box center [297, 99] width 67 height 18
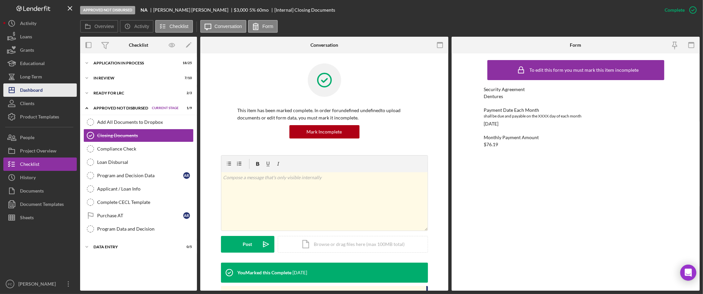
click at [40, 91] on div "Dashboard" at bounding box center [31, 90] width 23 height 15
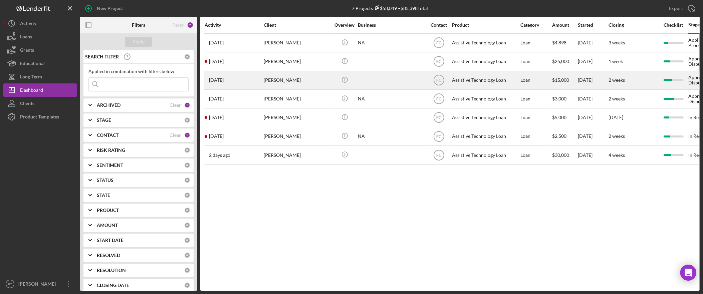
click at [291, 81] on div "Cynthia Smith" at bounding box center [297, 80] width 67 height 18
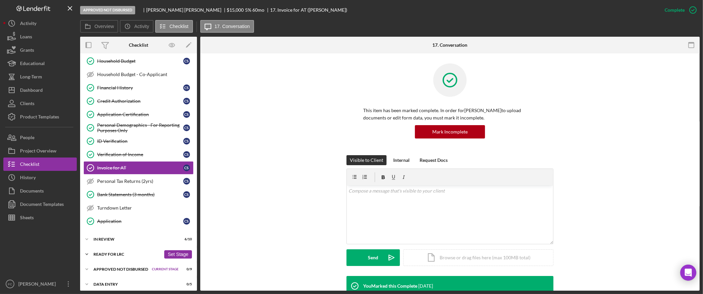
scroll to position [177, 0]
click at [125, 270] on div "Approved Not Disbursed" at bounding box center [120, 269] width 55 height 4
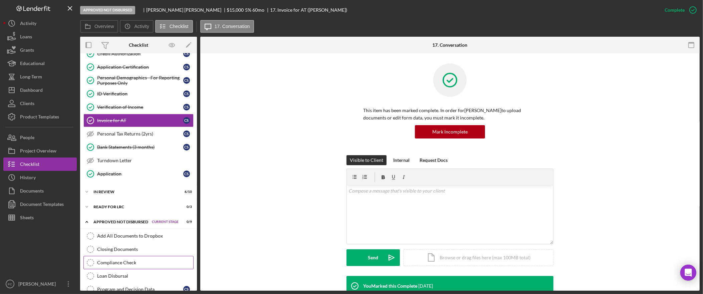
scroll to position [224, 0]
click at [134, 252] on div "Closing Documents" at bounding box center [145, 248] width 96 height 5
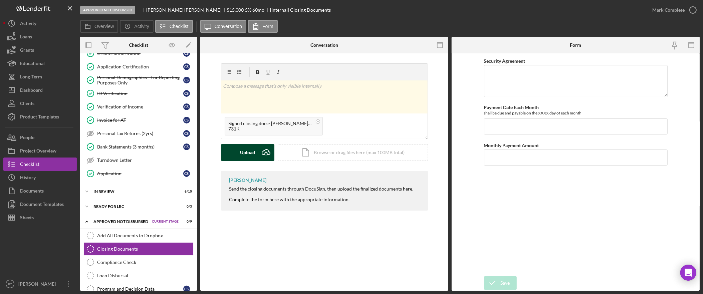
click at [242, 154] on div "Upload" at bounding box center [247, 152] width 15 height 17
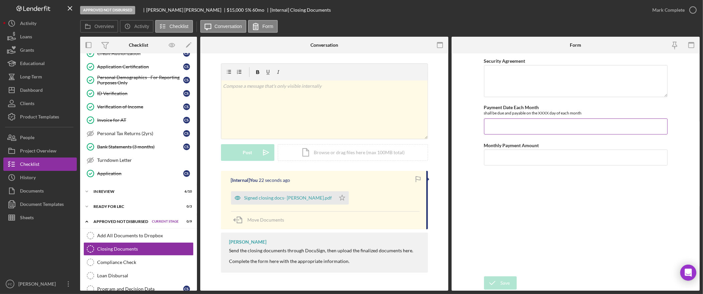
click at [515, 125] on input "Payment Date Each Month" at bounding box center [575, 126] width 183 height 16
type input "11/03/2025"
click at [538, 162] on input "Monthly Payment Amount" at bounding box center [575, 157] width 183 height 16
type input "$228.15"
click at [504, 284] on div "Save" at bounding box center [504, 282] width 9 height 13
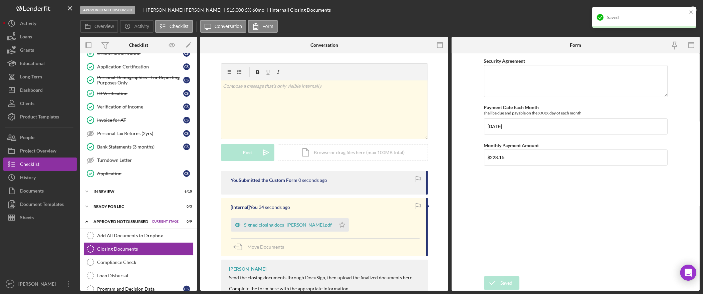
click at [671, 10] on div "Saved" at bounding box center [644, 17] width 104 height 21
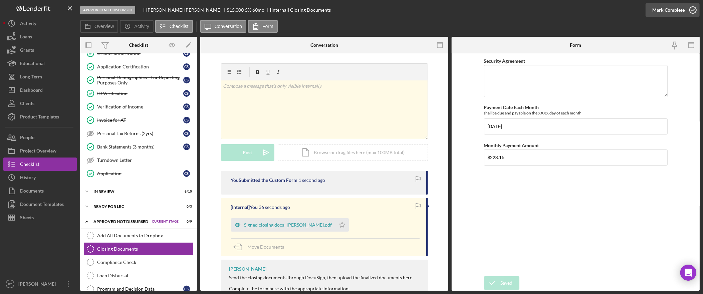
click at [674, 10] on div "Mark Complete" at bounding box center [668, 9] width 32 height 13
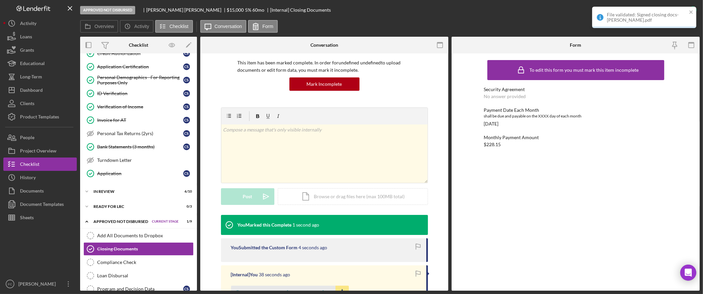
scroll to position [120, 0]
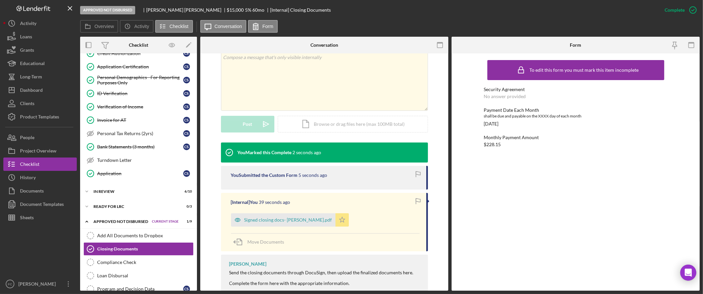
click at [335, 222] on icon "Icon/Star" at bounding box center [341, 219] width 13 height 13
click at [335, 220] on icon "Icon/Star" at bounding box center [341, 219] width 13 height 13
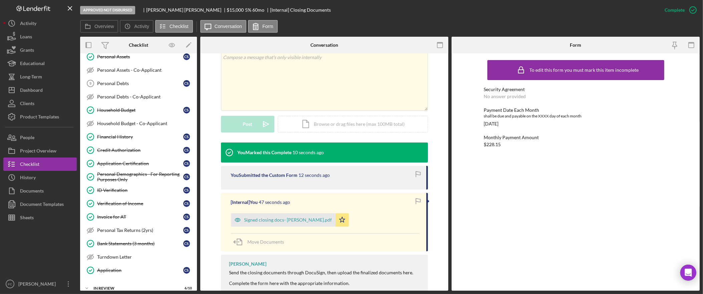
scroll to position [118, 0]
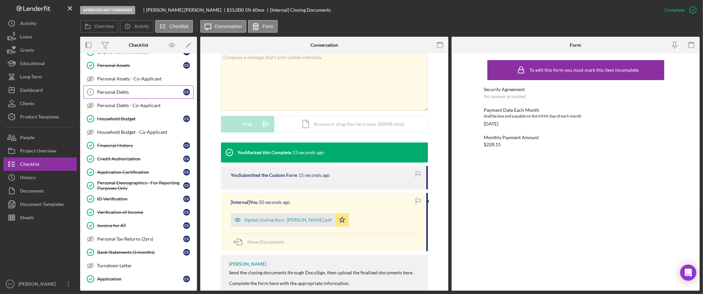
drag, startPoint x: 138, startPoint y: 92, endPoint x: 144, endPoint y: 98, distance: 8.3
click at [138, 93] on div "Personal Debts" at bounding box center [140, 91] width 86 height 5
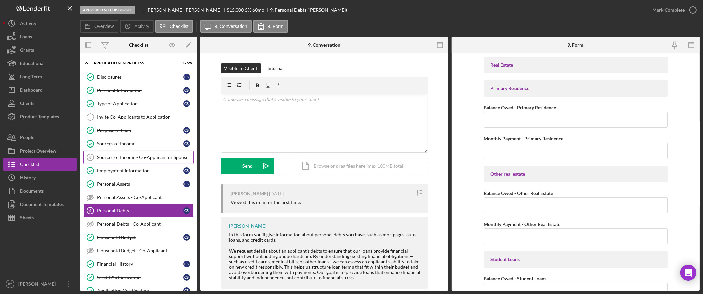
click at [118, 157] on div "Sources of Income - Co-Applicant or Spouse" at bounding box center [145, 156] width 96 height 5
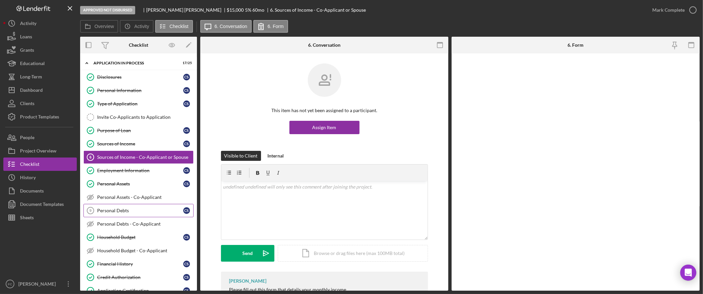
click at [150, 210] on div "Personal Debts" at bounding box center [140, 210] width 86 height 5
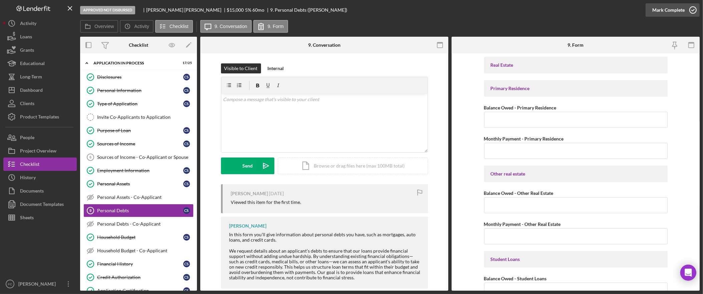
click at [668, 10] on div "Mark Complete" at bounding box center [668, 9] width 32 height 13
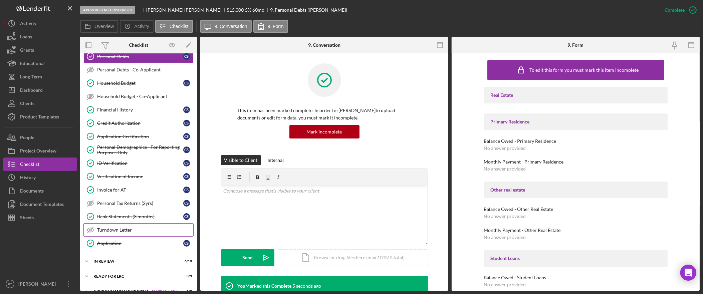
scroll to position [176, 0]
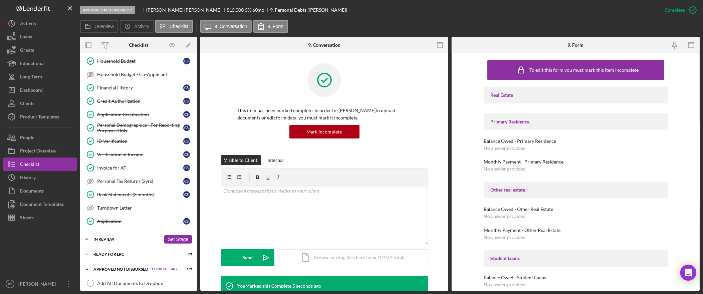
click at [121, 241] on div "In Review" at bounding box center [126, 239] width 67 height 4
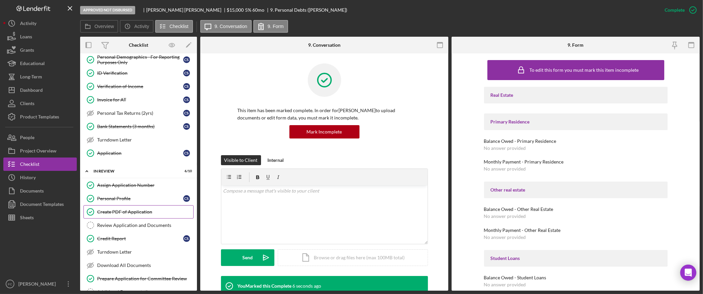
scroll to position [260, 0]
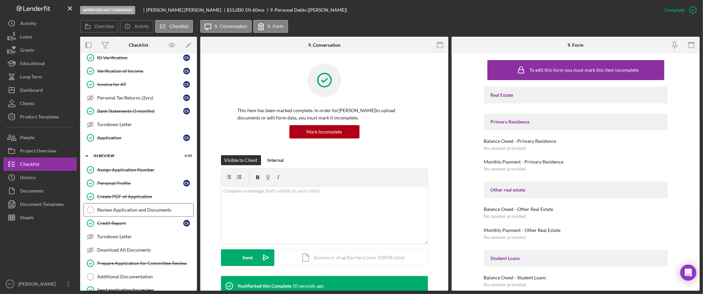
click at [154, 213] on div "Review Application and Documents" at bounding box center [145, 209] width 96 height 5
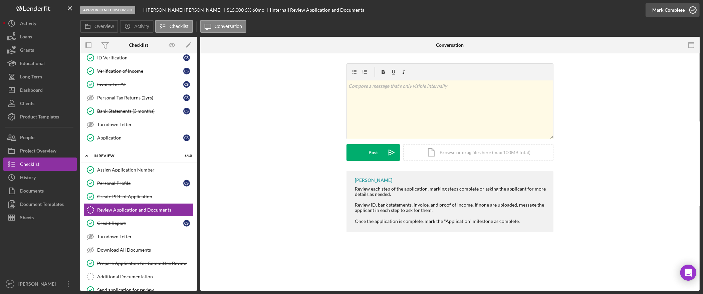
click at [664, 10] on div "Mark Complete" at bounding box center [668, 9] width 32 height 13
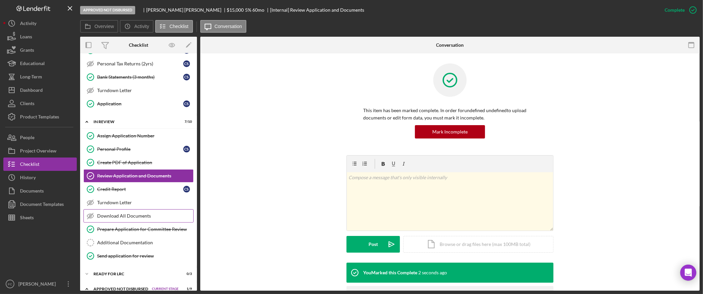
scroll to position [300, 0]
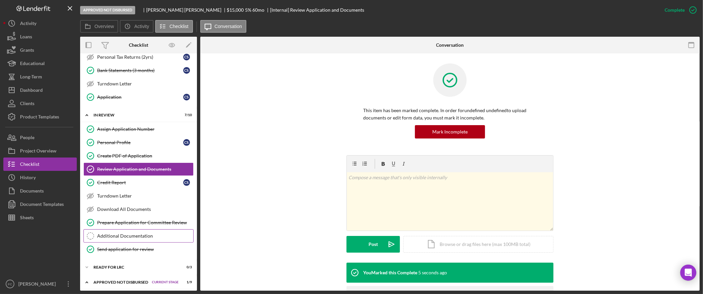
click at [148, 239] on div "Additional Documentation" at bounding box center [145, 235] width 96 height 5
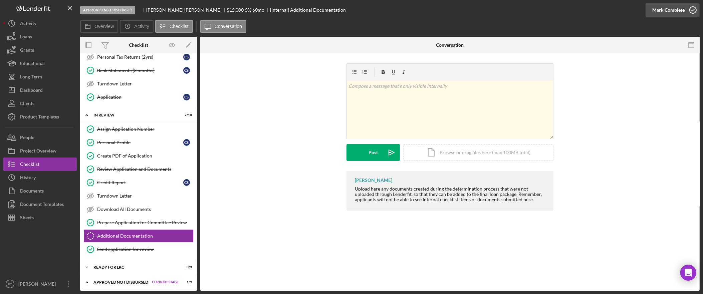
click at [670, 7] on div "Mark Complete" at bounding box center [668, 9] width 32 height 13
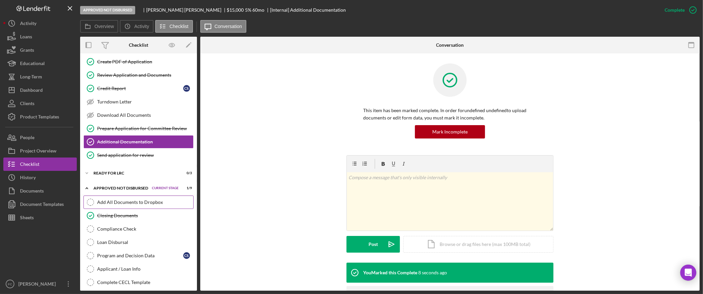
scroll to position [396, 0]
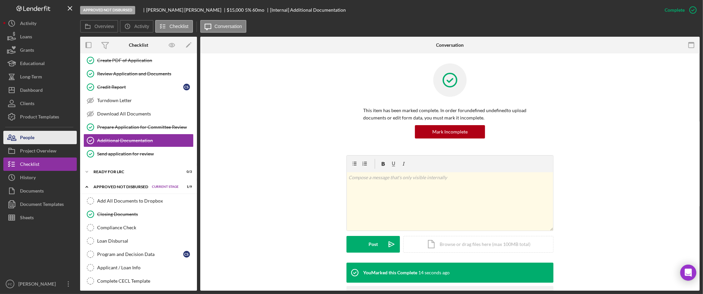
click at [40, 136] on button "People" at bounding box center [39, 137] width 73 height 13
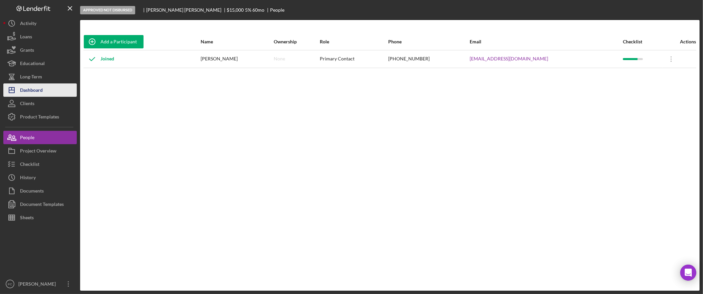
click at [48, 94] on button "Icon/Dashboard Dashboard" at bounding box center [39, 89] width 73 height 13
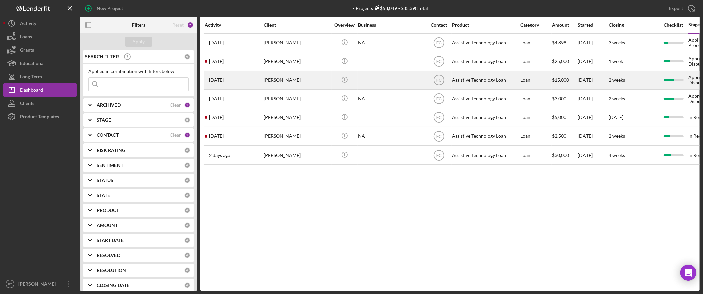
click at [288, 79] on div "Cynthia Smith" at bounding box center [297, 80] width 67 height 18
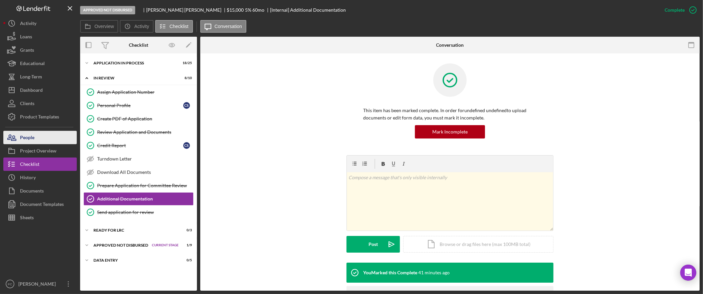
click at [54, 141] on button "People" at bounding box center [39, 137] width 73 height 13
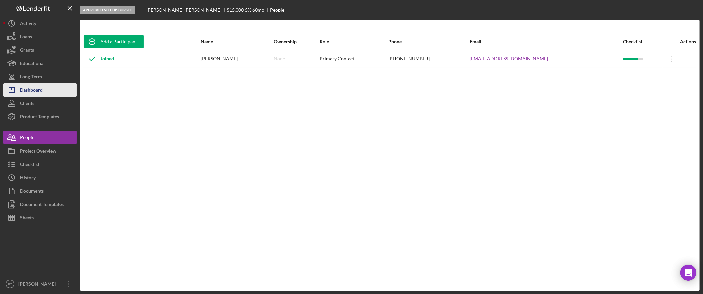
click at [41, 93] on div "Dashboard" at bounding box center [31, 90] width 23 height 15
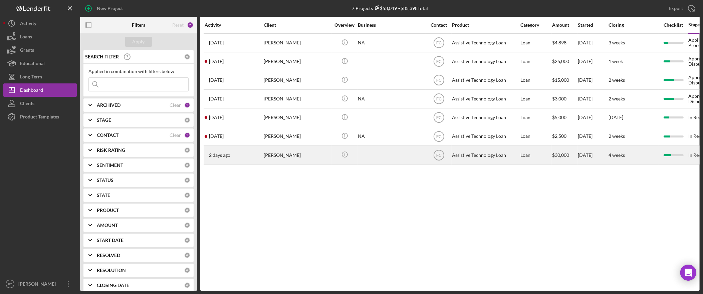
click at [291, 151] on div "Laverne Neitzel" at bounding box center [297, 155] width 67 height 18
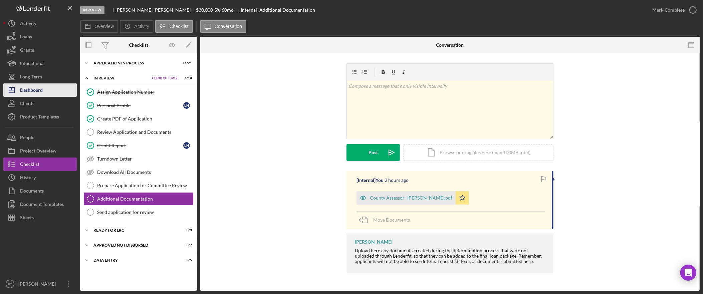
click at [32, 88] on div "Dashboard" at bounding box center [31, 90] width 23 height 15
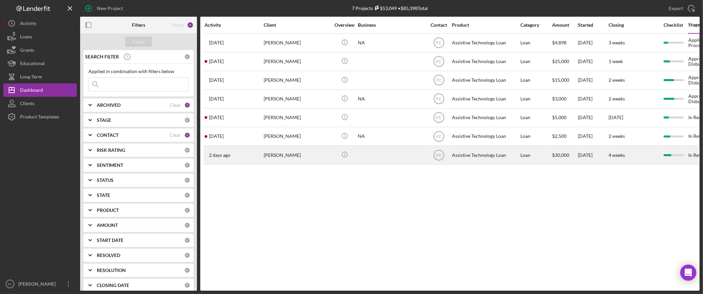
click at [266, 155] on div "Laverne Neitzel" at bounding box center [297, 155] width 67 height 18
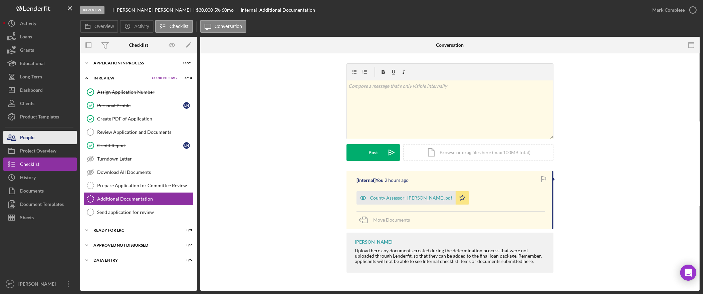
click at [45, 140] on button "People" at bounding box center [39, 137] width 73 height 13
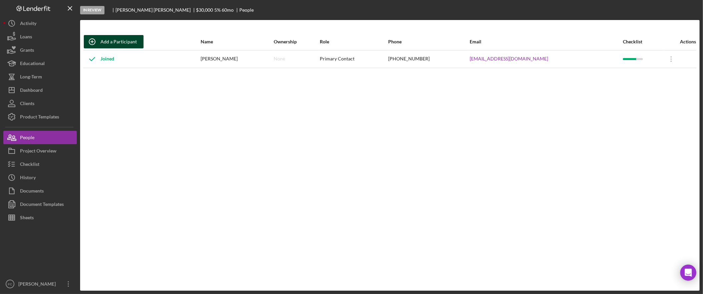
click at [133, 40] on div "Add a Participant" at bounding box center [118, 41] width 36 height 13
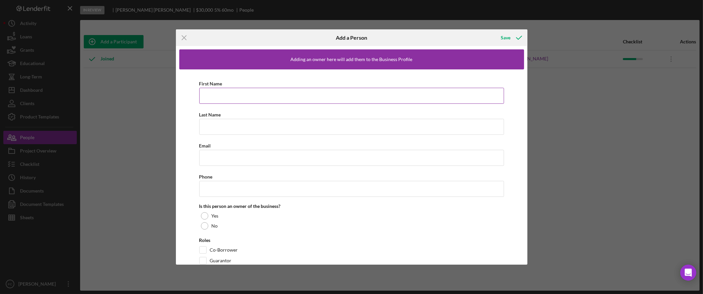
click at [301, 101] on input "First Name" at bounding box center [351, 96] width 305 height 16
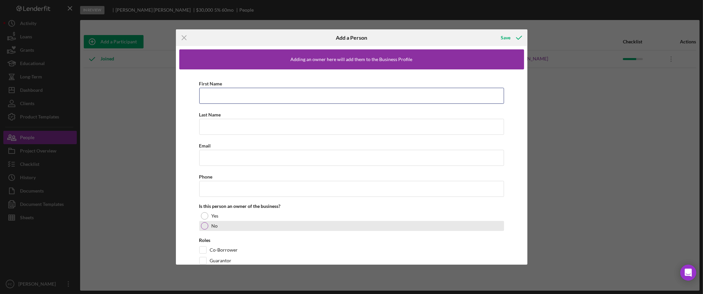
scroll to position [17, 0]
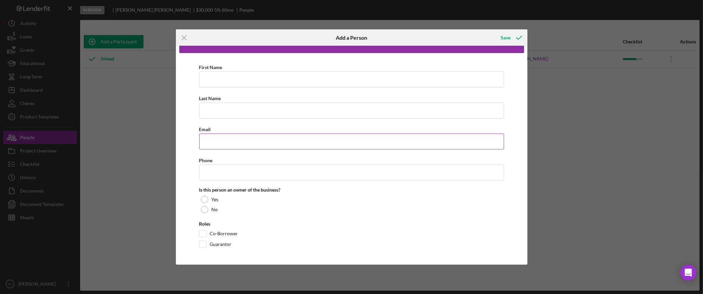
drag, startPoint x: 252, startPoint y: 137, endPoint x: 262, endPoint y: 138, distance: 10.0
click at [252, 137] on input "Email" at bounding box center [351, 141] width 305 height 16
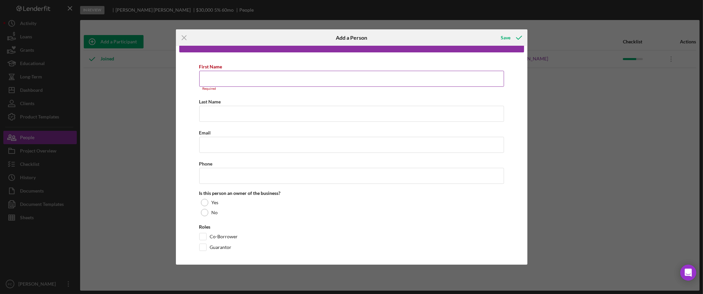
click at [238, 78] on input "First Name" at bounding box center [351, 79] width 305 height 16
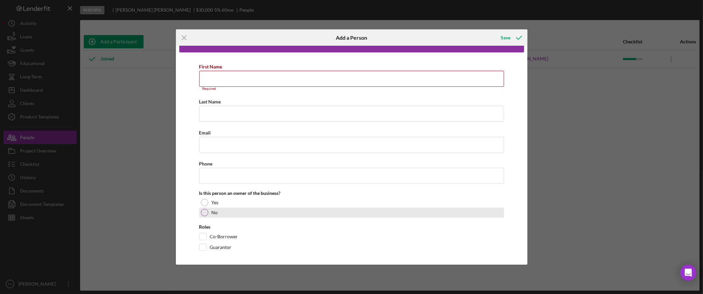
click at [360, 217] on div "No" at bounding box center [351, 213] width 305 height 10
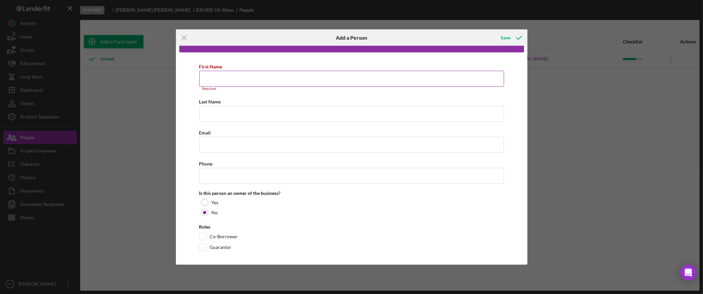
click at [271, 78] on input "First Name" at bounding box center [351, 79] width 305 height 16
click at [182, 38] on icon "Icon/Menu Close" at bounding box center [184, 37] width 17 height 17
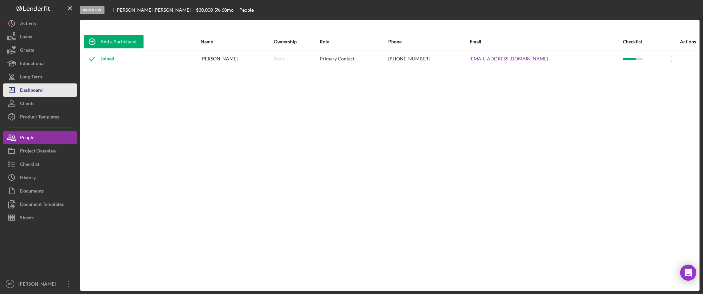
click at [29, 92] on div "Dashboard" at bounding box center [31, 90] width 23 height 15
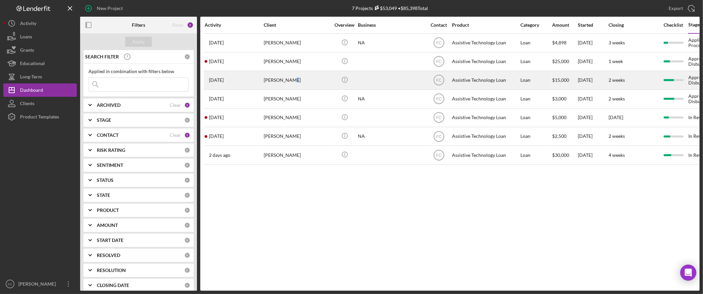
click at [290, 81] on div "Cynthia Smith" at bounding box center [297, 80] width 67 height 18
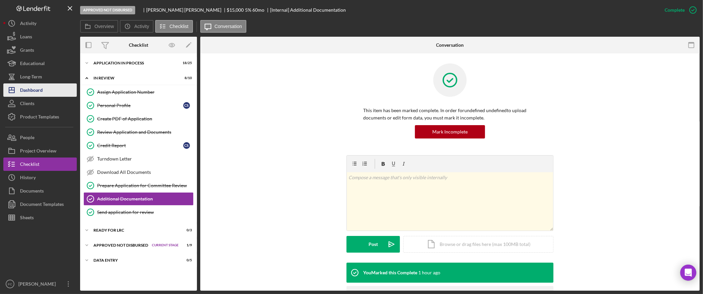
drag, startPoint x: 52, startPoint y: 89, endPoint x: 56, endPoint y: 89, distance: 4.3
click at [52, 89] on button "Icon/Dashboard Dashboard" at bounding box center [39, 89] width 73 height 13
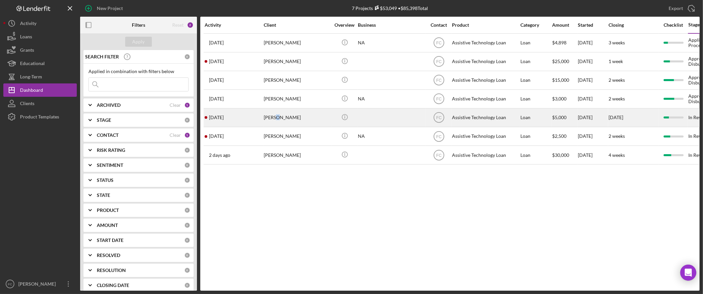
click at [275, 119] on div "Tiffany Thomas" at bounding box center [297, 118] width 67 height 18
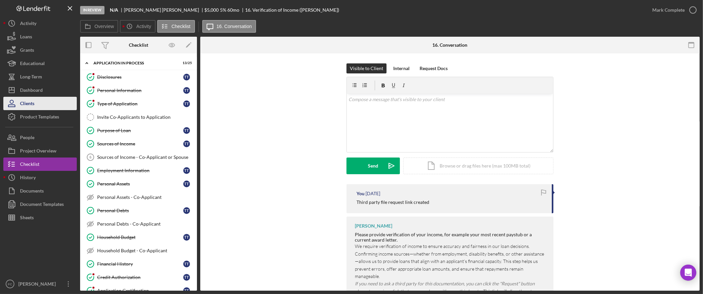
drag, startPoint x: 48, startPoint y: 89, endPoint x: 71, endPoint y: 99, distance: 24.8
click at [48, 89] on button "Icon/Dashboard Dashboard" at bounding box center [39, 89] width 73 height 13
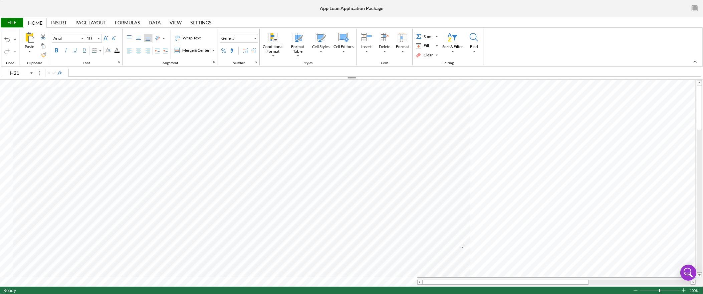
click at [15, 21] on div "File" at bounding box center [11, 23] width 23 height 10
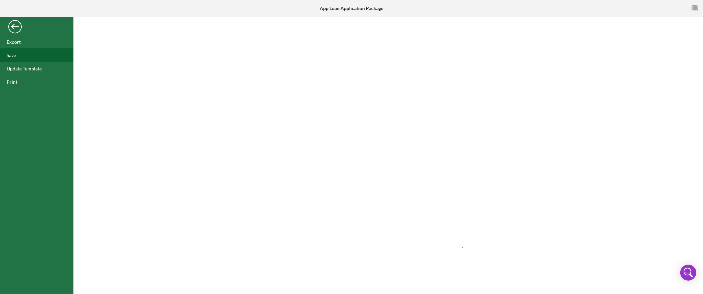
click at [12, 56] on div "Save" at bounding box center [11, 55] width 9 height 6
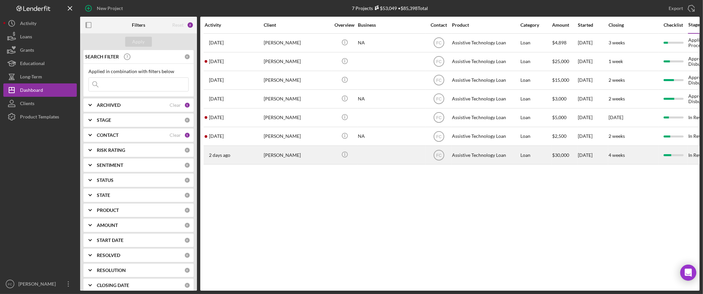
click at [291, 158] on div "[PERSON_NAME]" at bounding box center [297, 155] width 67 height 18
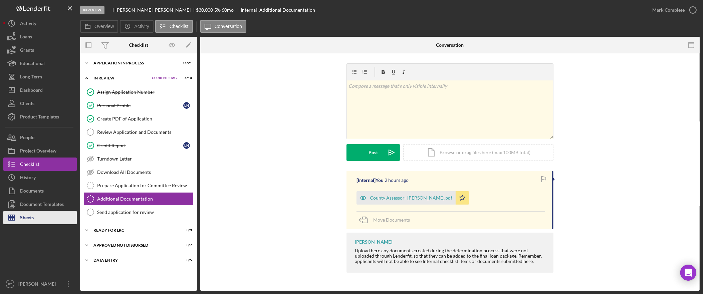
click at [58, 221] on button "Sheets" at bounding box center [39, 217] width 73 height 13
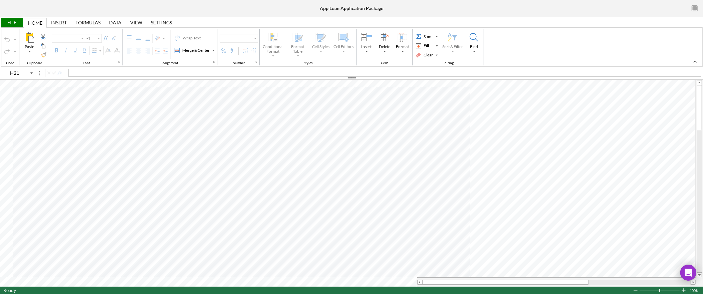
type input "Arial"
type input "10"
type input "F14"
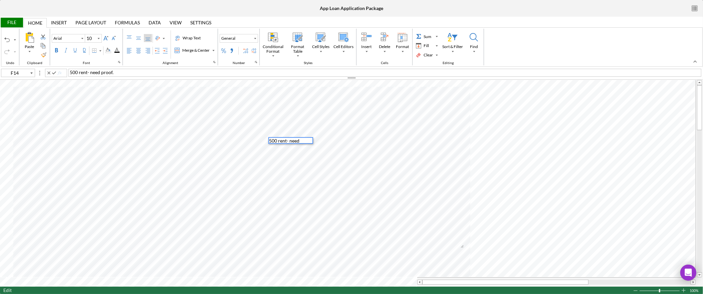
click at [87, 73] on span "500 rent- need proof." at bounding box center [92, 72] width 44 height 6
click at [108, 50] on div "Background Color" at bounding box center [107, 50] width 5 height 5
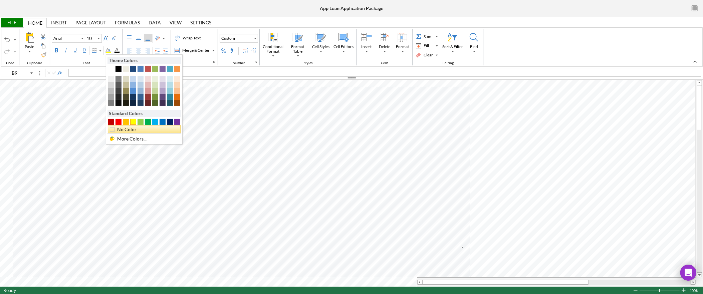
click at [142, 131] on div "No Color" at bounding box center [146, 129] width 60 height 7
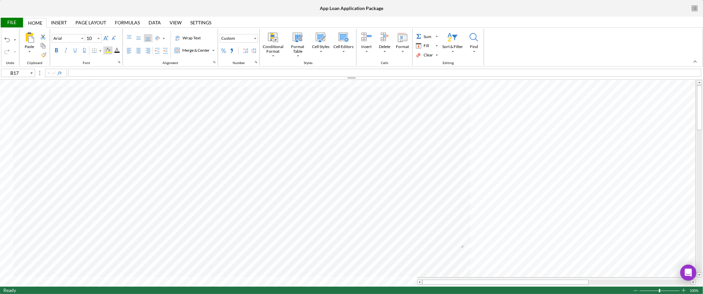
click at [108, 50] on div "Background Color" at bounding box center [107, 50] width 5 height 5
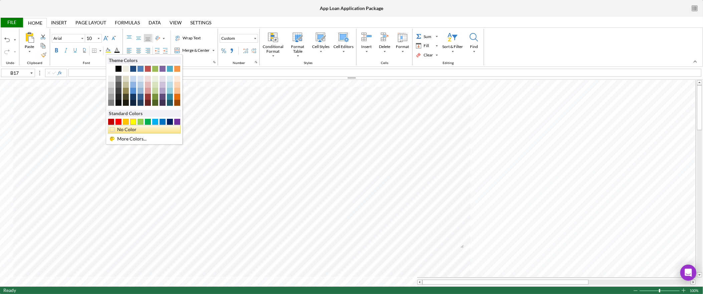
click at [151, 131] on div "No Color" at bounding box center [146, 129] width 60 height 7
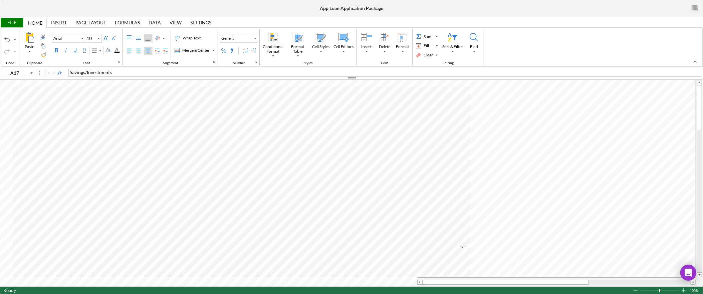
type input "A18"
type input "B18"
type input "F15"
type input "F16"
type input "B79"
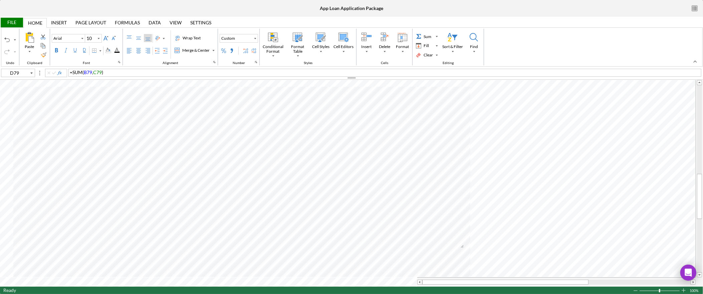
type input "E79"
drag, startPoint x: 70, startPoint y: 71, endPoint x: 87, endPoint y: 68, distance: 16.9
click at [70, 71] on span "$10K, $15K seperate savings accounts." at bounding box center [110, 72] width 80 height 6
click at [72, 72] on span "$10K, $15K seperate savings accounts." at bounding box center [110, 72] width 80 height 6
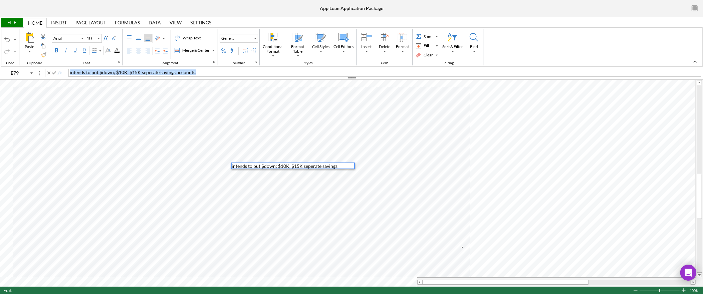
drag, startPoint x: 206, startPoint y: 70, endPoint x: 53, endPoint y: 68, distance: 152.8
click at [53, 69] on div "E79 intends to put $down; $10K, $15K seperate savings accounts." at bounding box center [351, 72] width 703 height 7
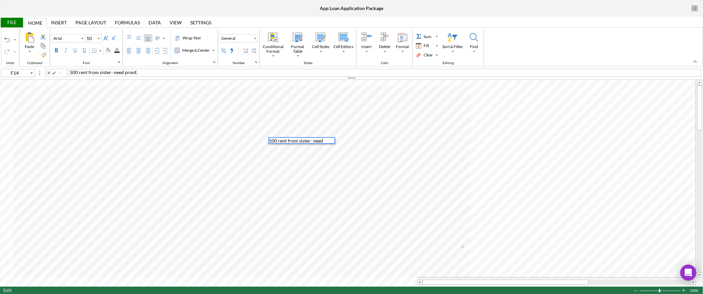
drag, startPoint x: 141, startPoint y: 71, endPoint x: 117, endPoint y: 70, distance: 24.4
click at [117, 70] on div "500 rent from sister- need proof." at bounding box center [384, 73] width 633 height 8
click at [68, 72] on div "caregiver that drives her." at bounding box center [384, 73] width 633 height 8
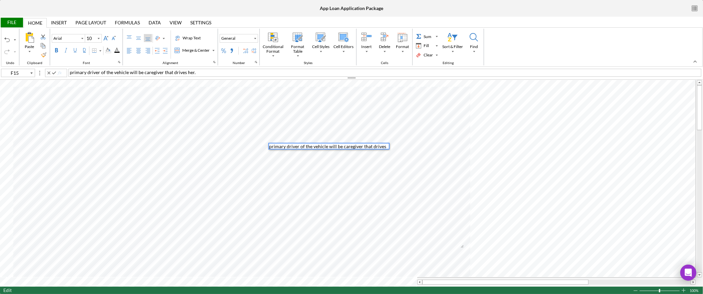
click at [211, 72] on div "primary driver of the vehicle will be caregiver that drives her." at bounding box center [384, 73] width 633 height 8
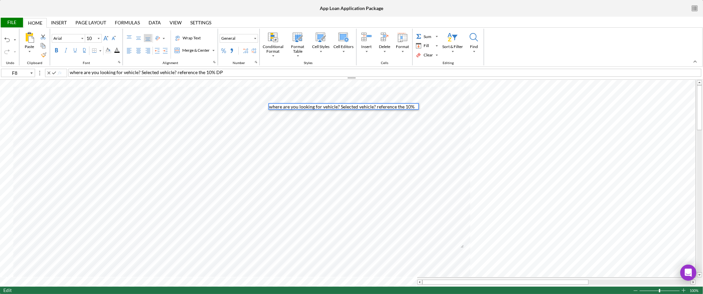
drag, startPoint x: 223, startPoint y: 72, endPoint x: 256, endPoint y: 65, distance: 33.4
click at [223, 72] on div "where are you looking for vehicle? Selected vehicle? reference the 10% DP" at bounding box center [384, 73] width 633 height 8
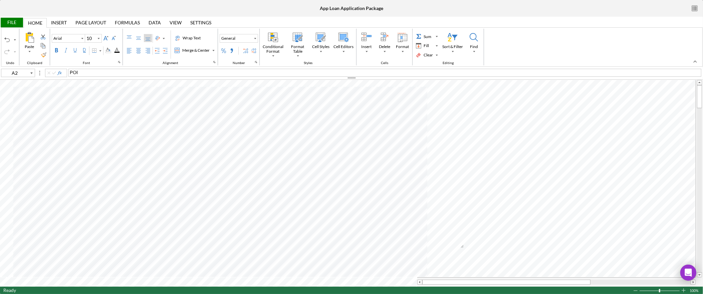
type input "A3"
click at [152, 72] on div "3 months bank statements. NSF?" at bounding box center [384, 73] width 633 height 8
type input "Calibri"
type input "11"
type input "H11"
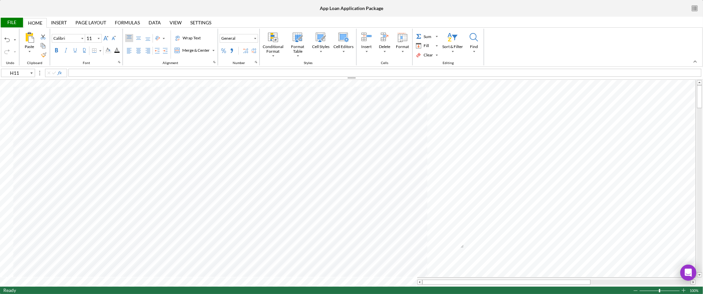
type input "Arial"
type input "10"
type input "F17"
type input "H22"
click at [18, 22] on div "File" at bounding box center [11, 23] width 23 height 10
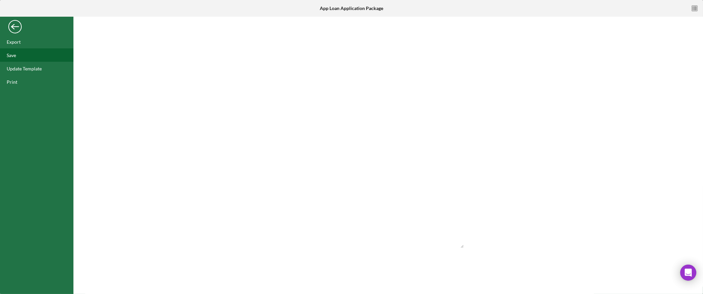
click at [18, 57] on div "Save" at bounding box center [36, 54] width 73 height 13
click at [10, 26] on div "Back" at bounding box center [14, 24] width 13 height 13
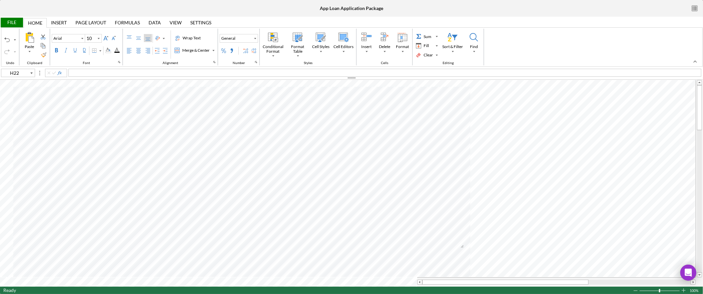
click at [13, 25] on div "File" at bounding box center [11, 23] width 23 height 10
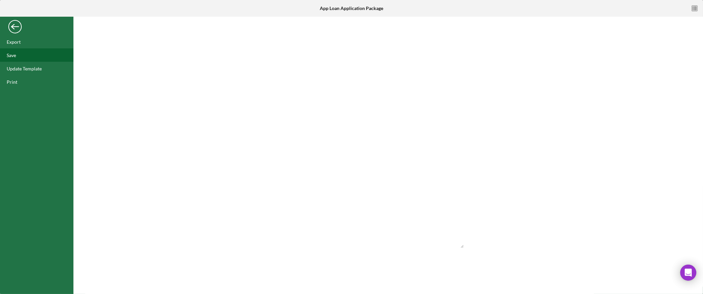
click at [25, 58] on div "Save" at bounding box center [36, 54] width 73 height 13
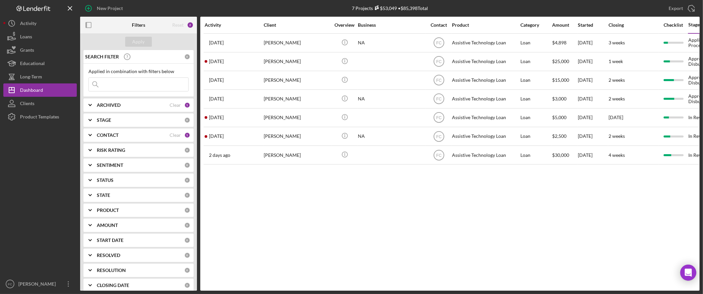
click at [404, 211] on div "Activity Client Overview Business Contact Product Category Amount Started Closi…" at bounding box center [449, 154] width 499 height 274
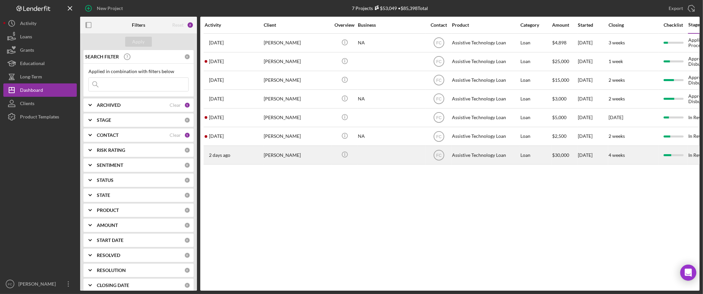
click at [288, 158] on div "[PERSON_NAME]" at bounding box center [297, 155] width 67 height 18
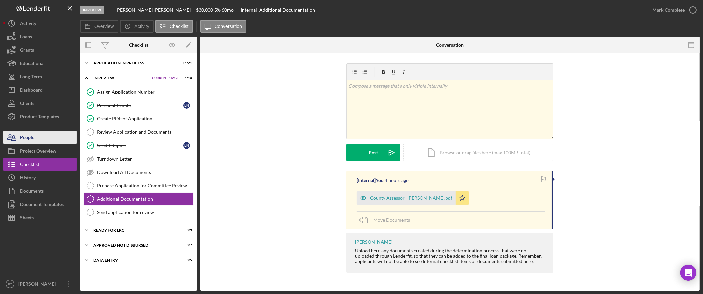
click at [36, 138] on button "People" at bounding box center [39, 137] width 73 height 13
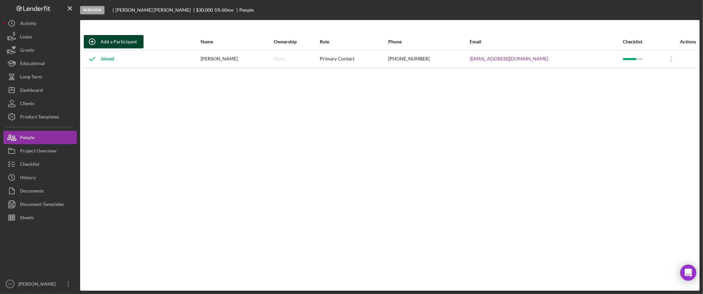
click at [131, 42] on div "Add a Participant" at bounding box center [118, 41] width 36 height 13
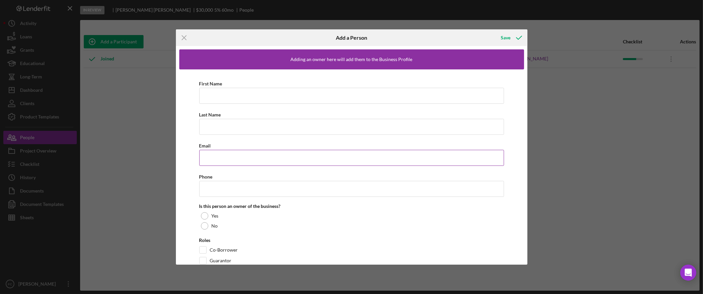
click at [253, 158] on input "Email" at bounding box center [351, 158] width 305 height 16
type input "[EMAIL_ADDRESS][DOMAIN_NAME]"
type input "[PHONE_NUMBER]"
click at [241, 96] on input "First Name" at bounding box center [351, 96] width 305 height 16
type input "[PERSON_NAME]"
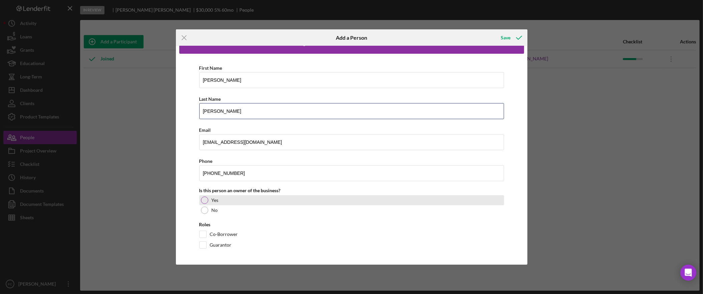
scroll to position [17, 0]
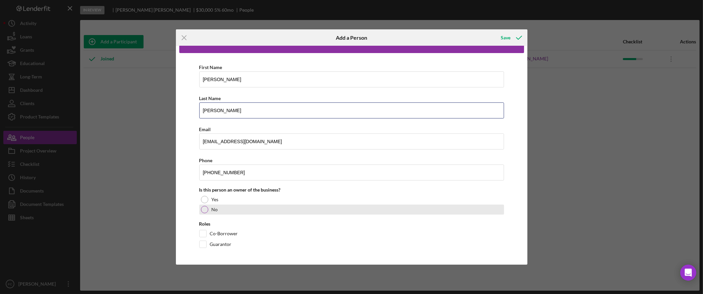
type input "[PERSON_NAME]"
click at [208, 209] on div at bounding box center [204, 209] width 7 height 7
click at [202, 235] on input "Co-Borrower" at bounding box center [203, 233] width 7 height 7
checkbox input "true"
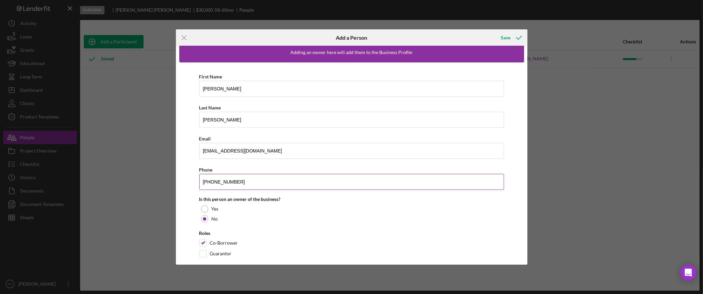
scroll to position [0, 0]
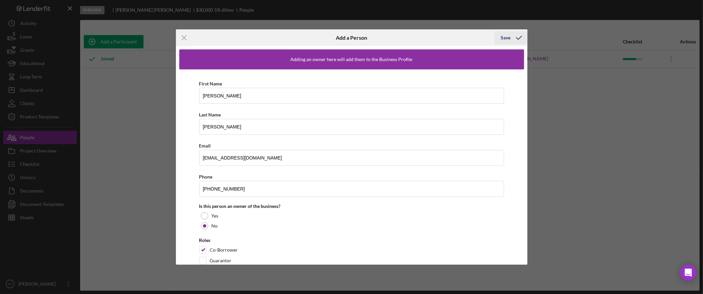
click at [509, 37] on div "Save" at bounding box center [506, 37] width 10 height 13
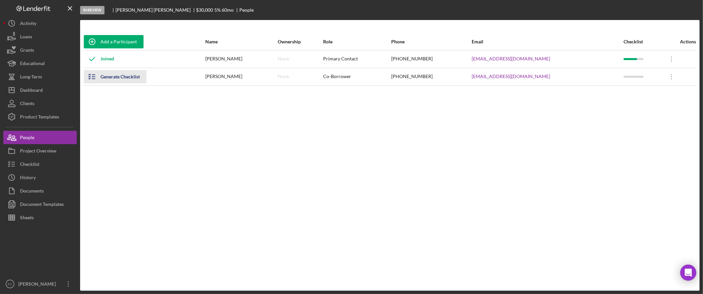
click at [124, 77] on div "Generate Checklist" at bounding box center [119, 76] width 39 height 13
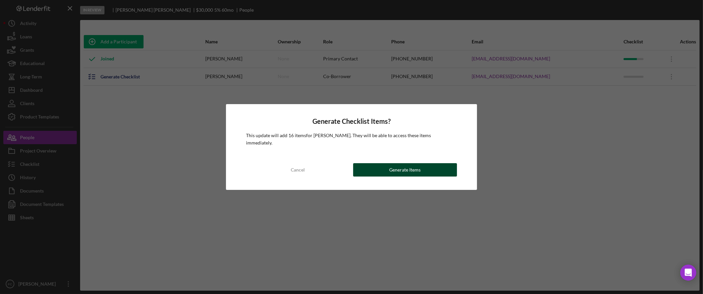
click at [396, 167] on div "Generate Items" at bounding box center [404, 169] width 31 height 13
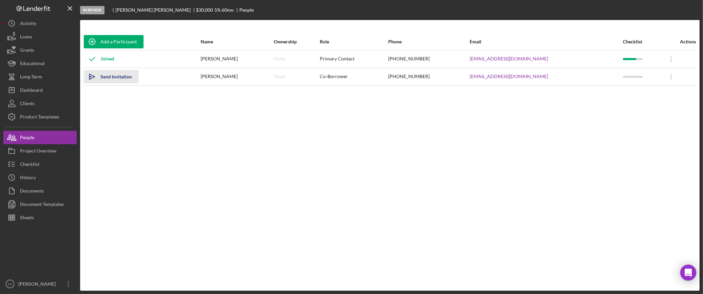
click at [116, 76] on div "Send Invitation" at bounding box center [115, 76] width 31 height 13
click at [671, 78] on icon at bounding box center [671, 76] width 1 height 5
click at [597, 212] on div "Add a Participant Name Ownership Role Phone Email Checklist Actions Joined [PER…" at bounding box center [389, 155] width 619 height 244
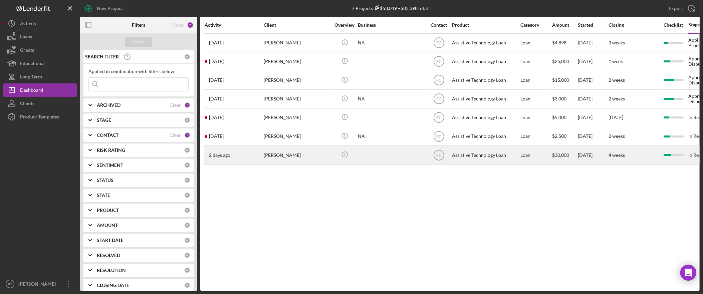
click at [288, 153] on div "Laverne Neitzel" at bounding box center [297, 155] width 67 height 18
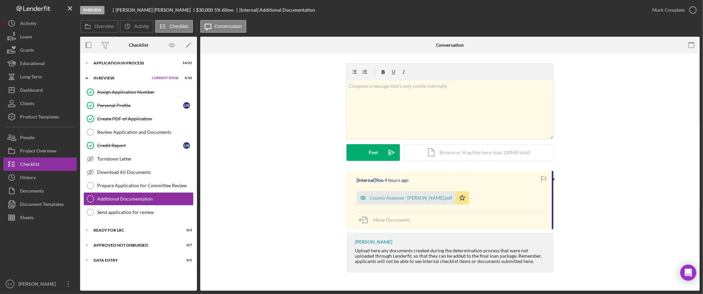
click at [114, 75] on div "Icon/Expander In Review Current Stage 4 / 10 Set Stage" at bounding box center [138, 78] width 117 height 14
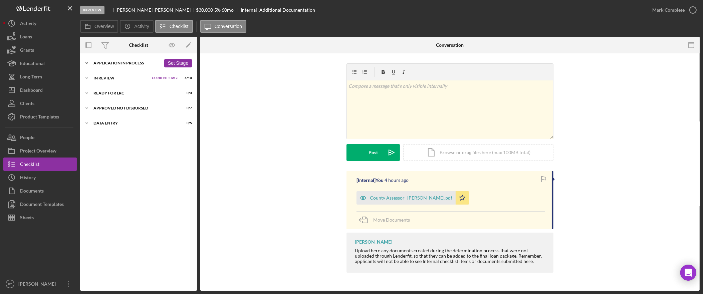
click at [113, 63] on div "Application In Process" at bounding box center [126, 63] width 67 height 4
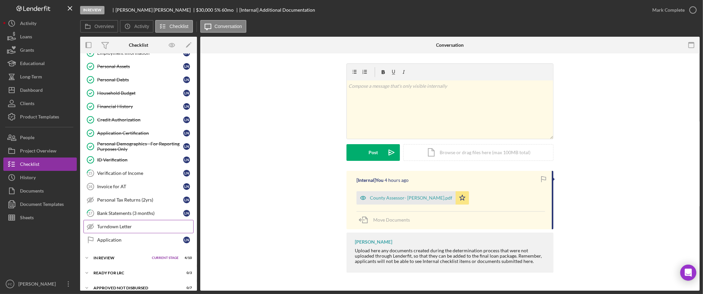
scroll to position [130, 0]
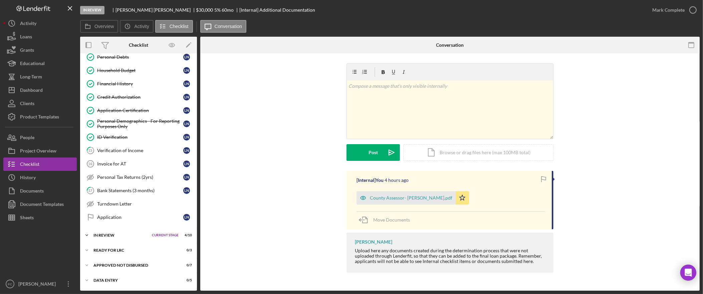
click at [110, 236] on div "In Review" at bounding box center [120, 235] width 55 height 4
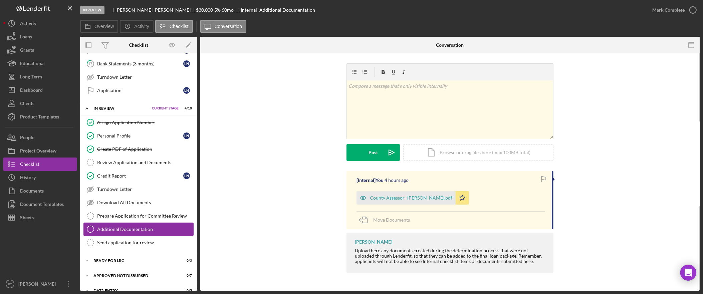
scroll to position [253, 0]
click at [142, 71] on link "17 Bank Statements (3 months) L N" at bounding box center [138, 64] width 110 height 13
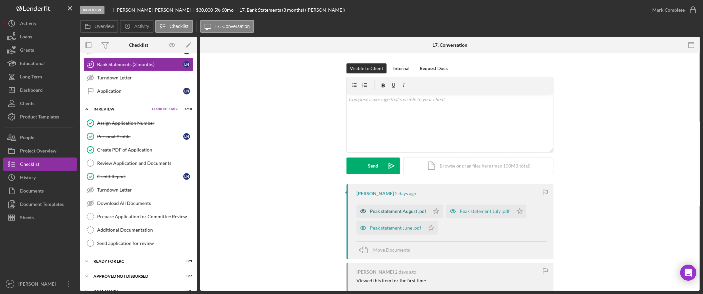
click at [397, 210] on div "Peak statement August .pdf" at bounding box center [398, 211] width 56 height 5
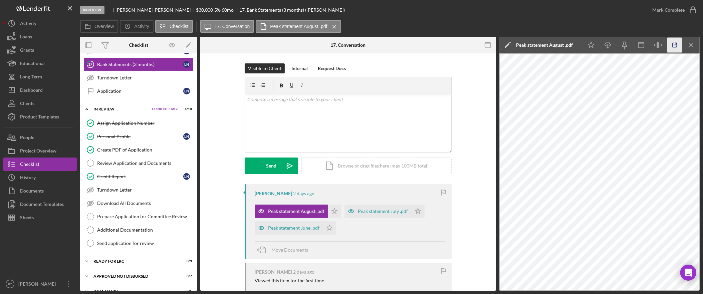
click at [677, 43] on icon "button" at bounding box center [674, 45] width 15 height 15
